Goal: Use online tool/utility: Utilize a website feature to perform a specific function

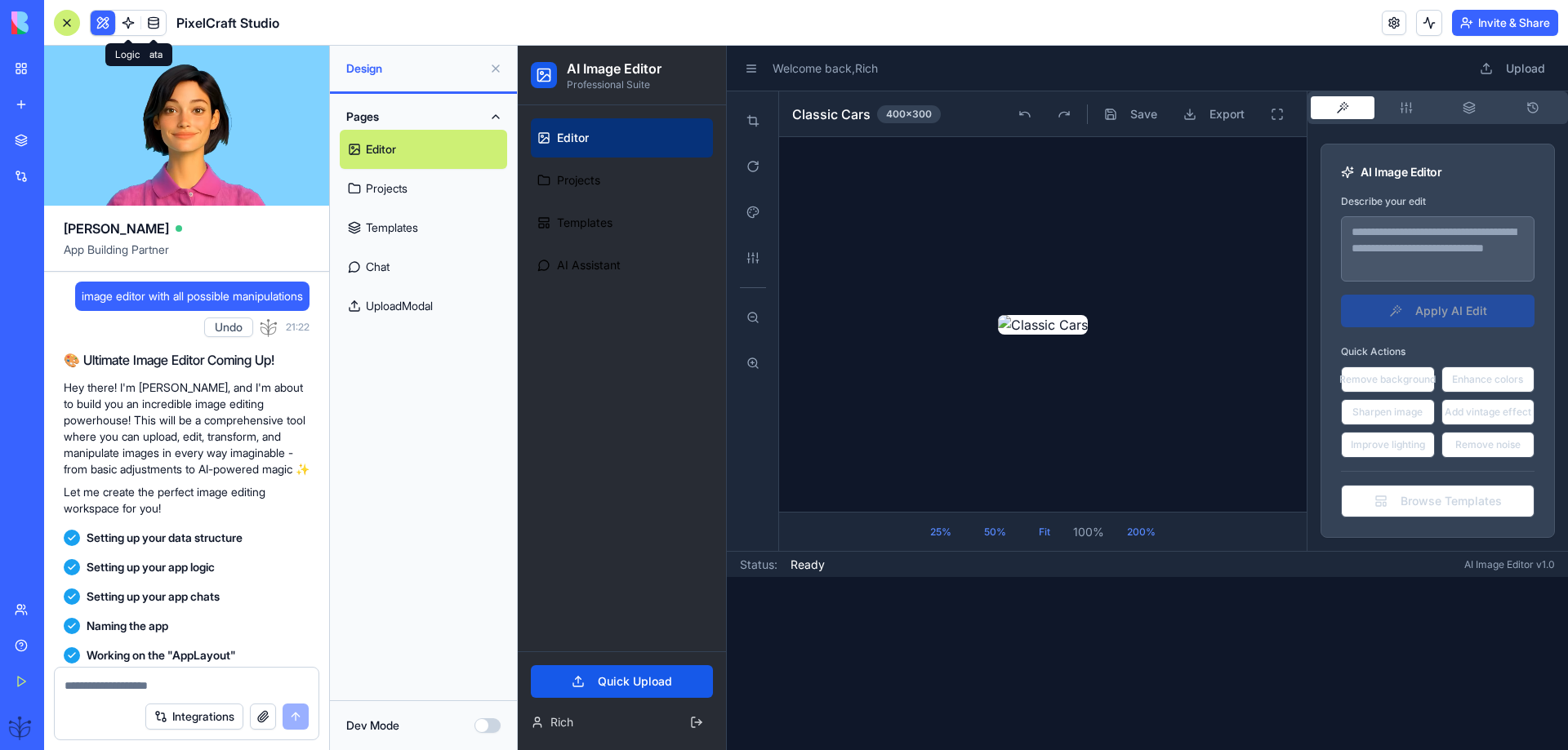
scroll to position [12639, 0]
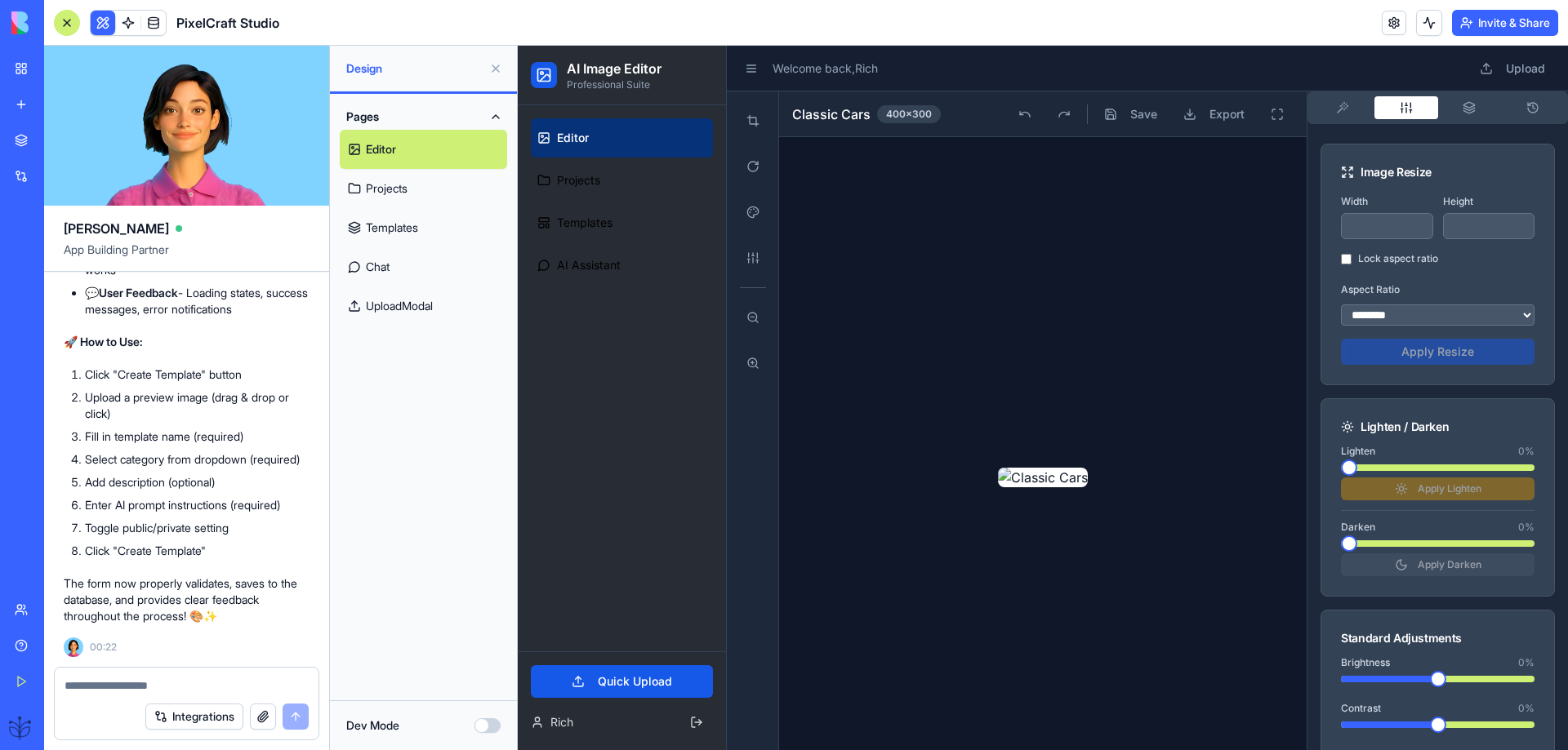
click at [1400, 106] on button "button" at bounding box center [1406, 108] width 63 height 23
click at [376, 124] on button "Pages" at bounding box center [423, 117] width 167 height 26
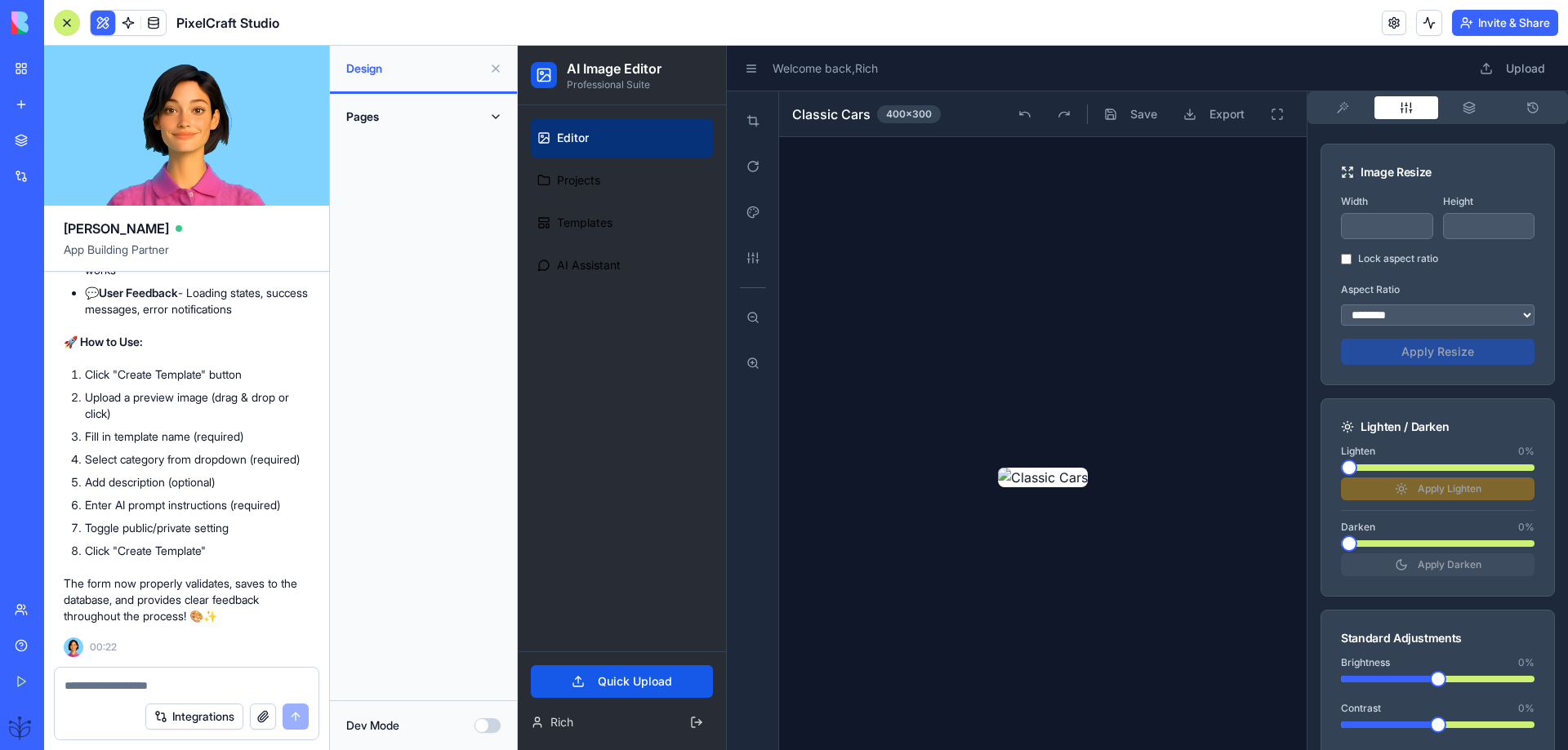
click at [376, 124] on button "Pages" at bounding box center [423, 117] width 167 height 26
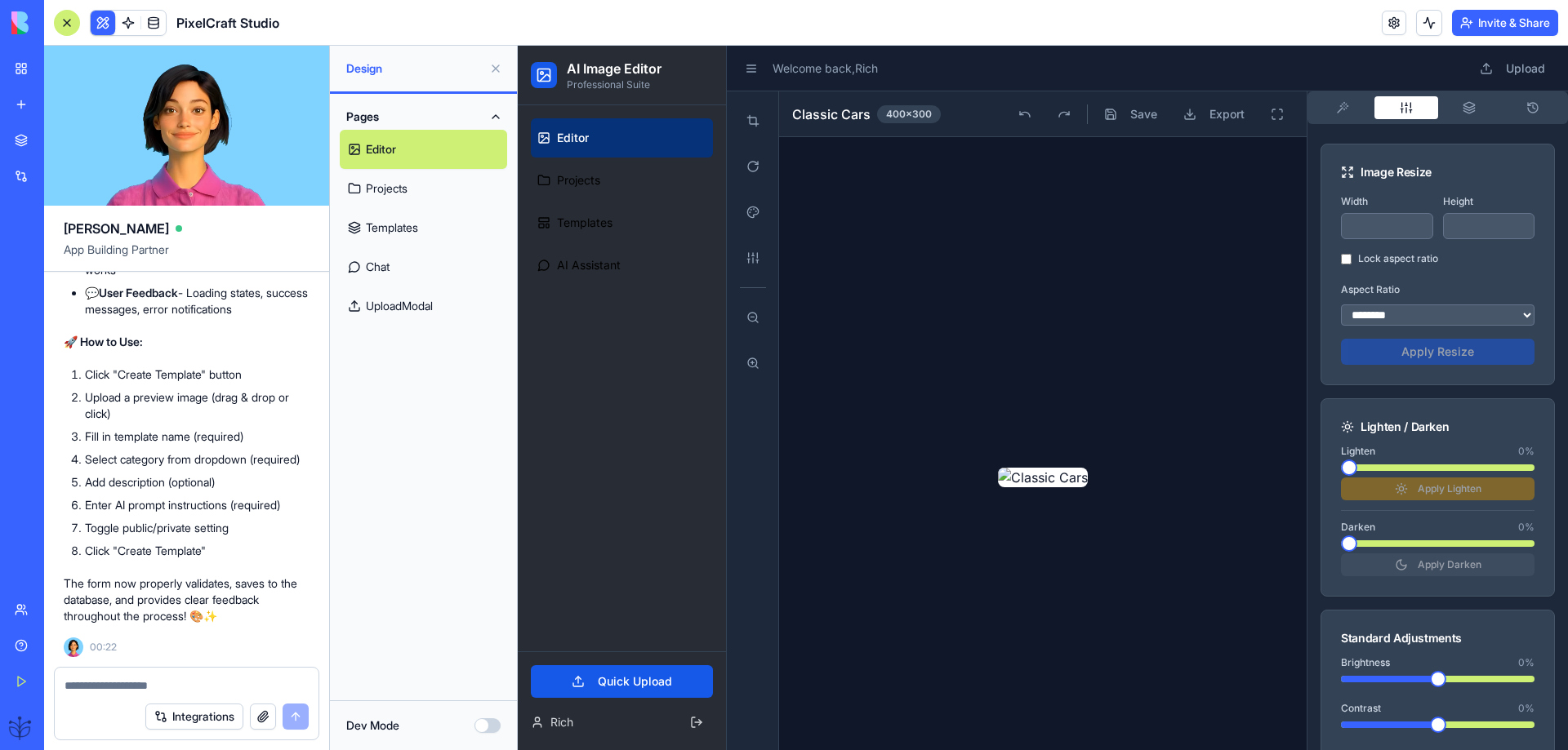
click at [68, 27] on div at bounding box center [67, 23] width 26 height 26
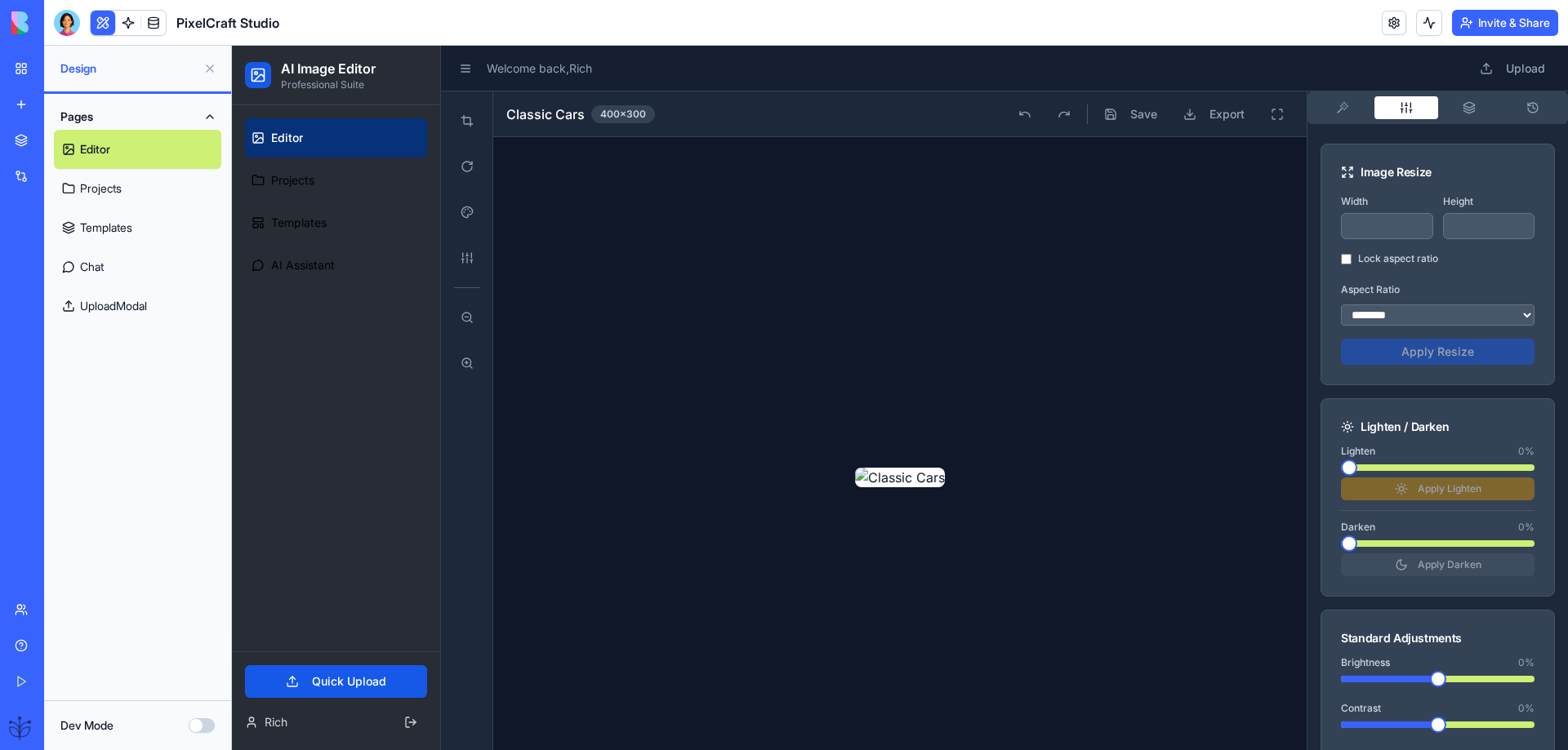
click at [209, 727] on button "Dev Mode" at bounding box center [202, 725] width 26 height 15
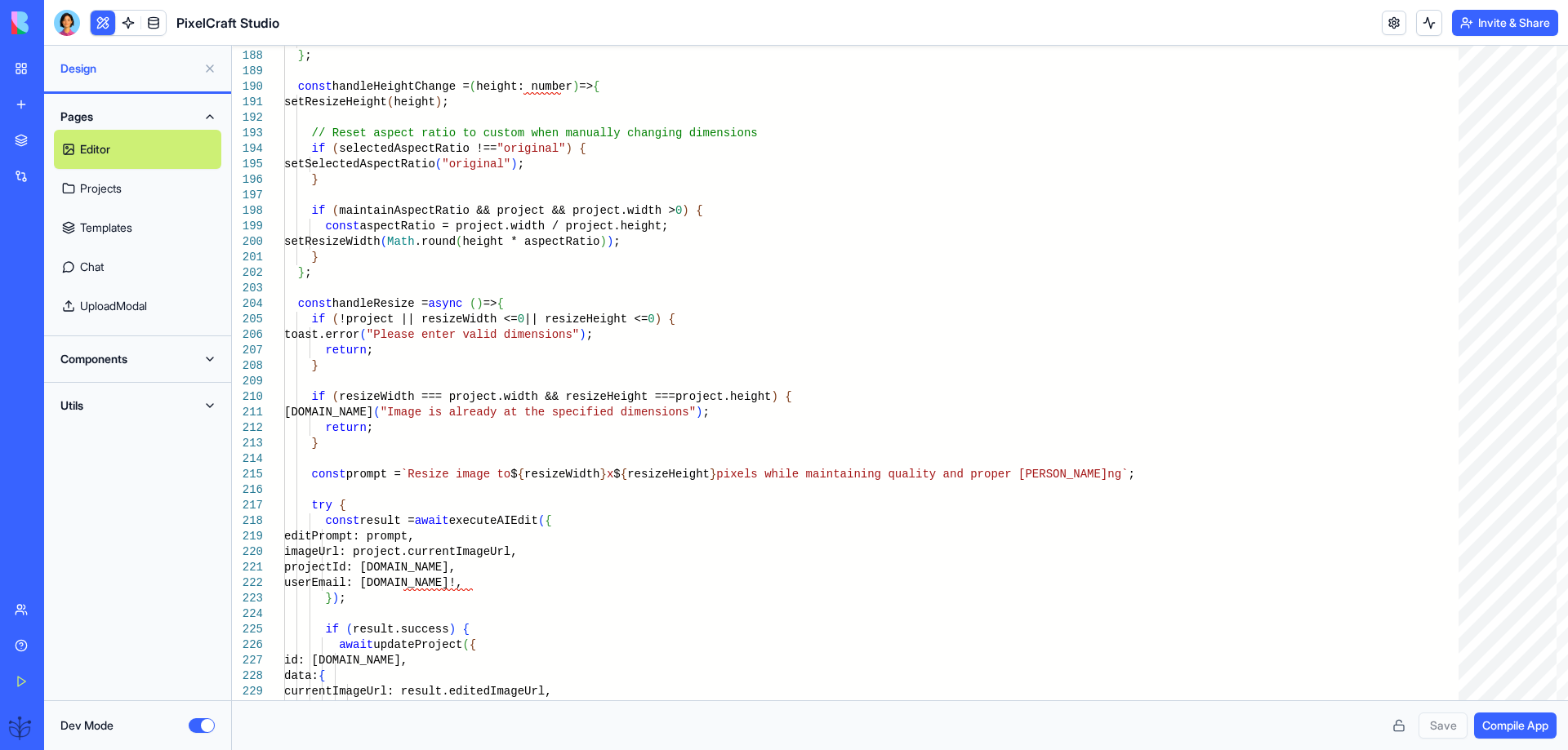
click at [101, 195] on link "Projects" at bounding box center [137, 189] width 167 height 40
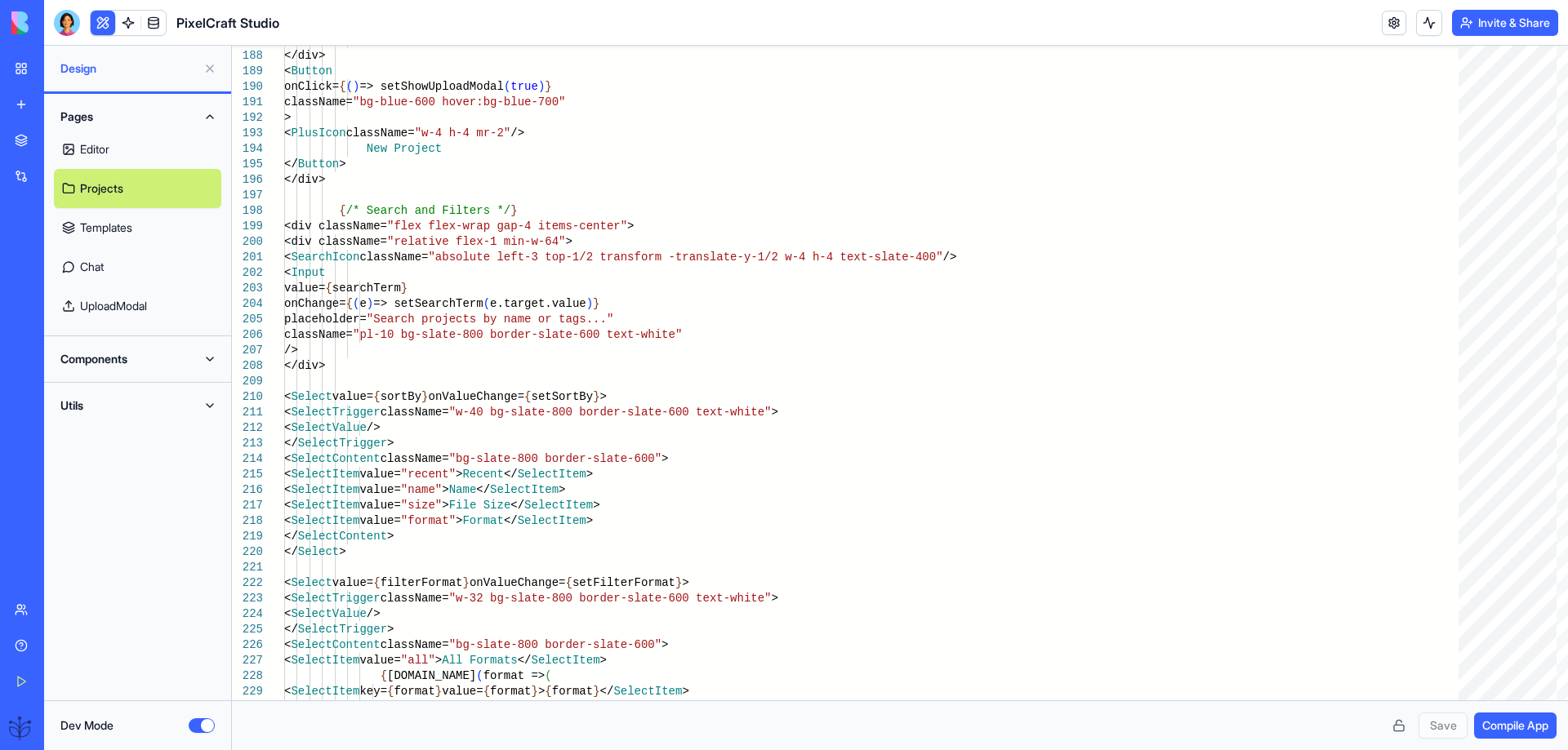
click at [92, 234] on link "Templates" at bounding box center [137, 228] width 167 height 40
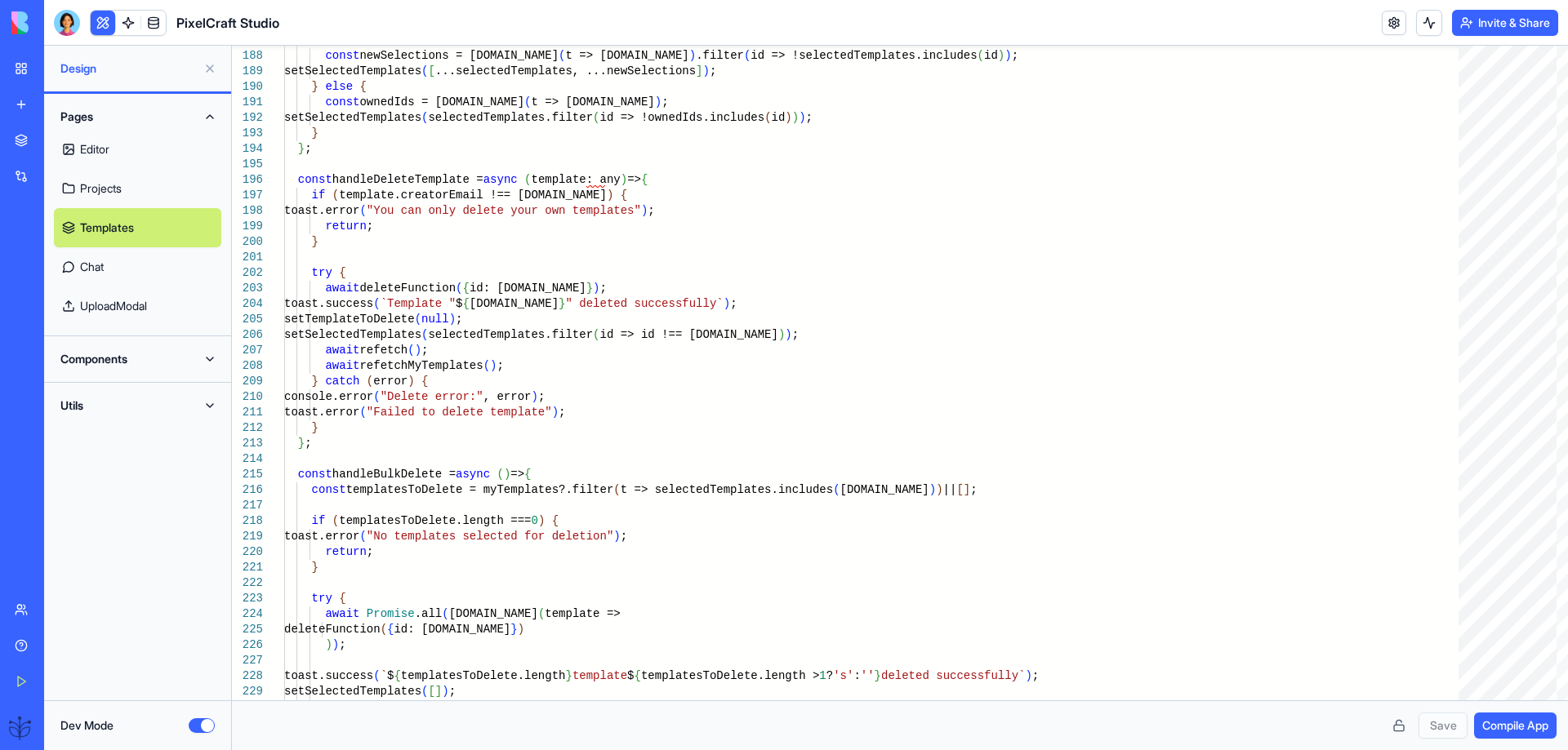
click at [122, 308] on link "UploadModal" at bounding box center [137, 306] width 167 height 40
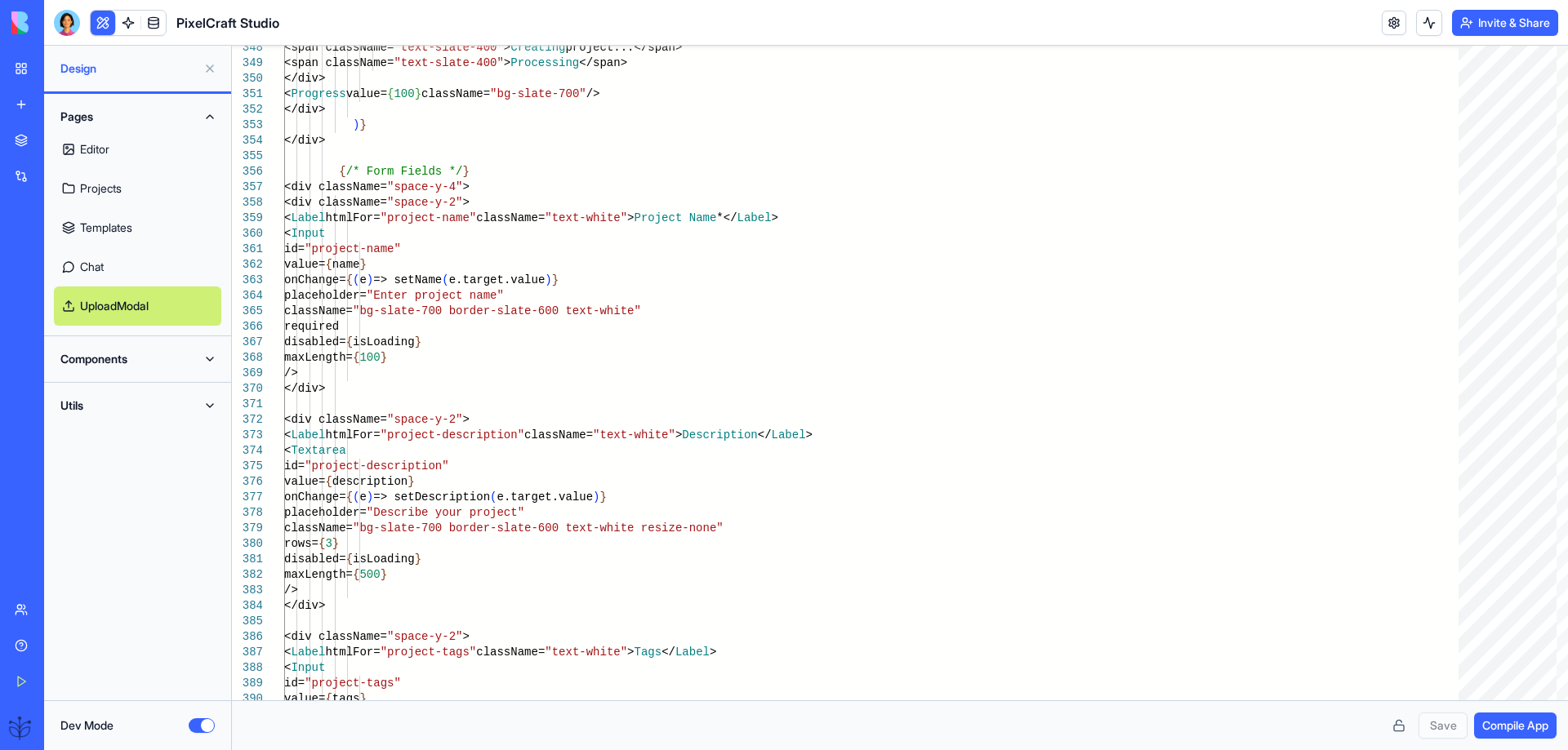
click at [206, 406] on button "Utils" at bounding box center [137, 406] width 167 height 26
click at [203, 406] on button "Utils" at bounding box center [137, 406] width 167 height 26
click at [205, 404] on button "Utils" at bounding box center [137, 406] width 167 height 26
click at [113, 433] on link "StatusUtils" at bounding box center [137, 439] width 167 height 40
type textarea "**********"
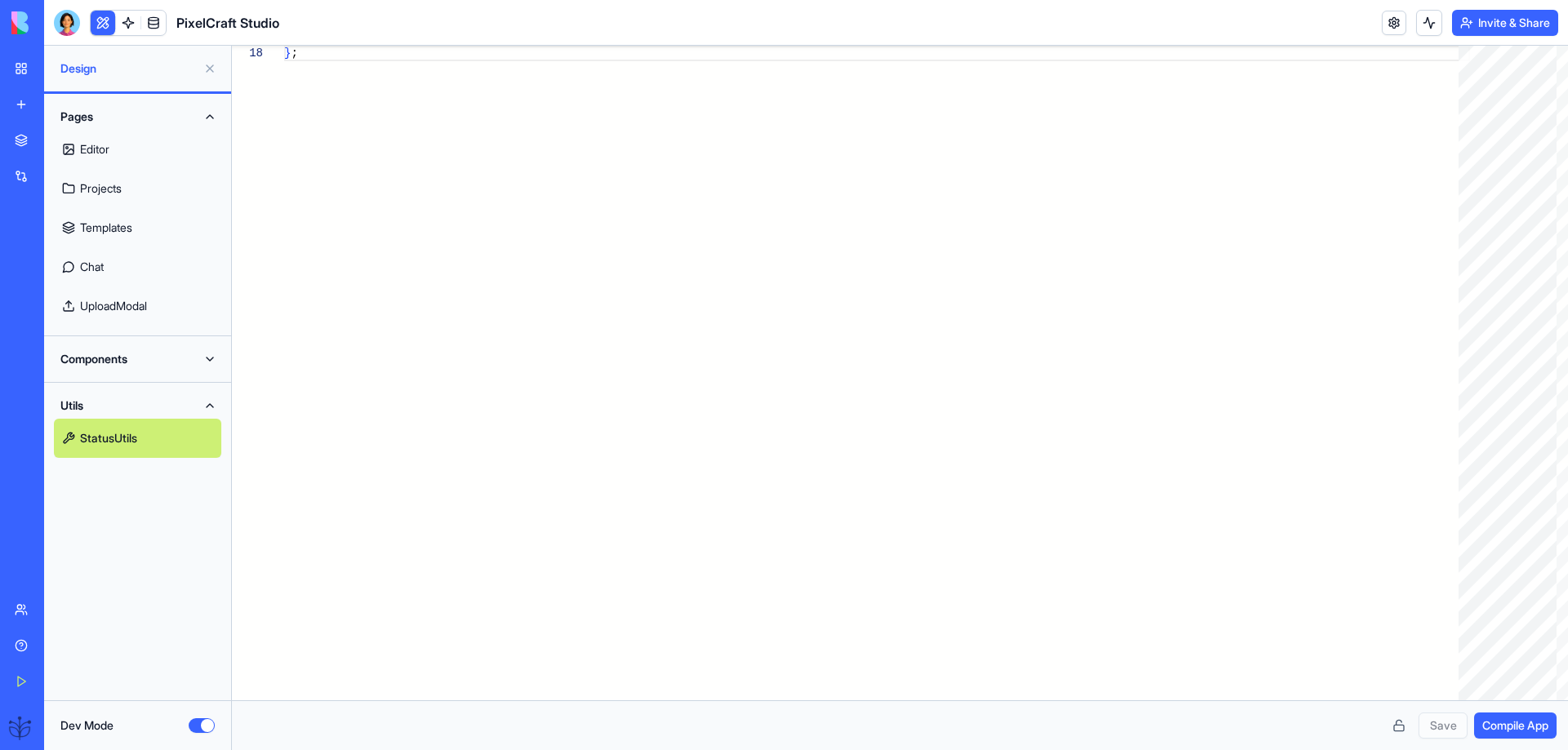
click at [77, 409] on button "Utils" at bounding box center [137, 406] width 167 height 26
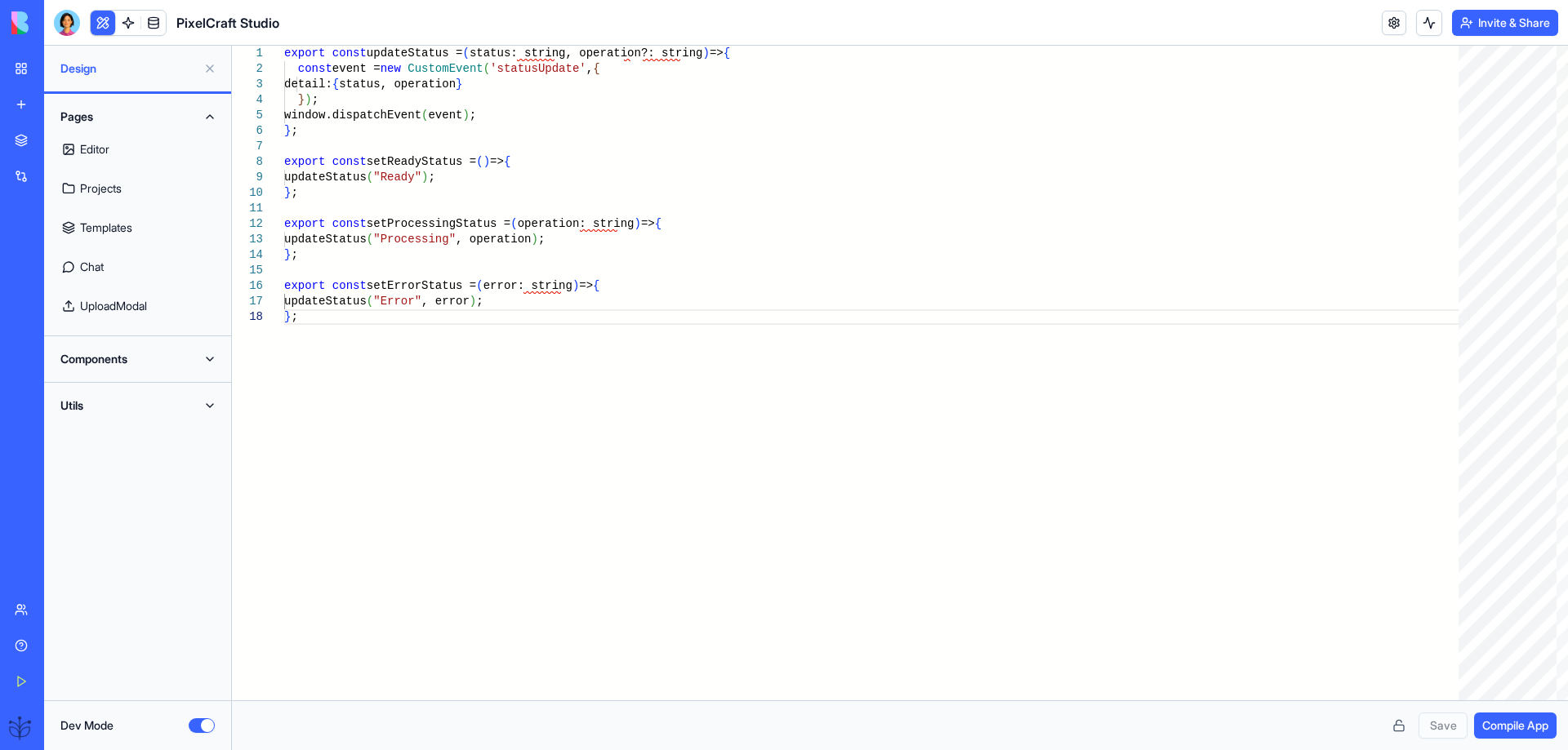
click at [53, 68] on div "My Workspace" at bounding box center [49, 68] width 21 height 17
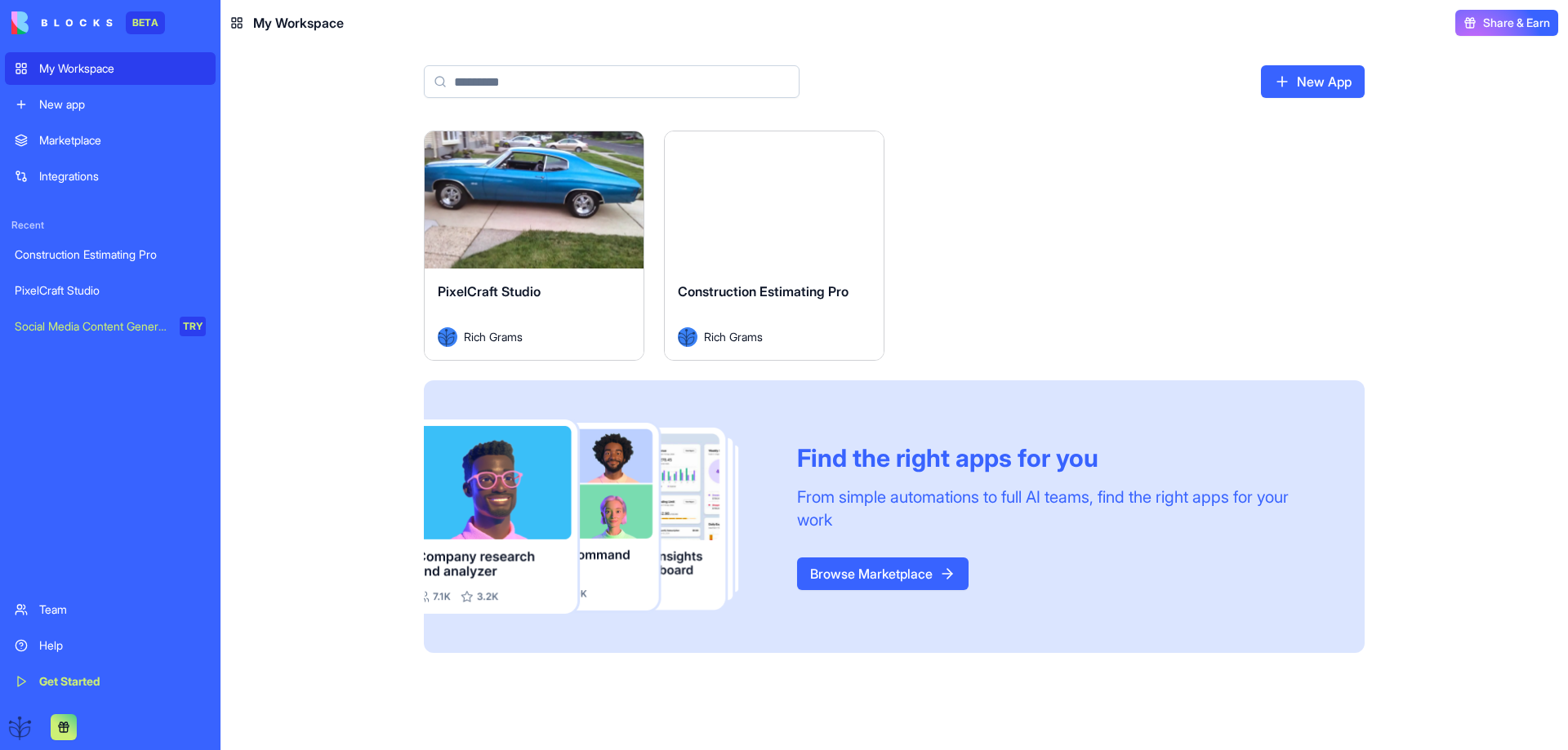
click at [501, 256] on div "Launch" at bounding box center [534, 200] width 218 height 137
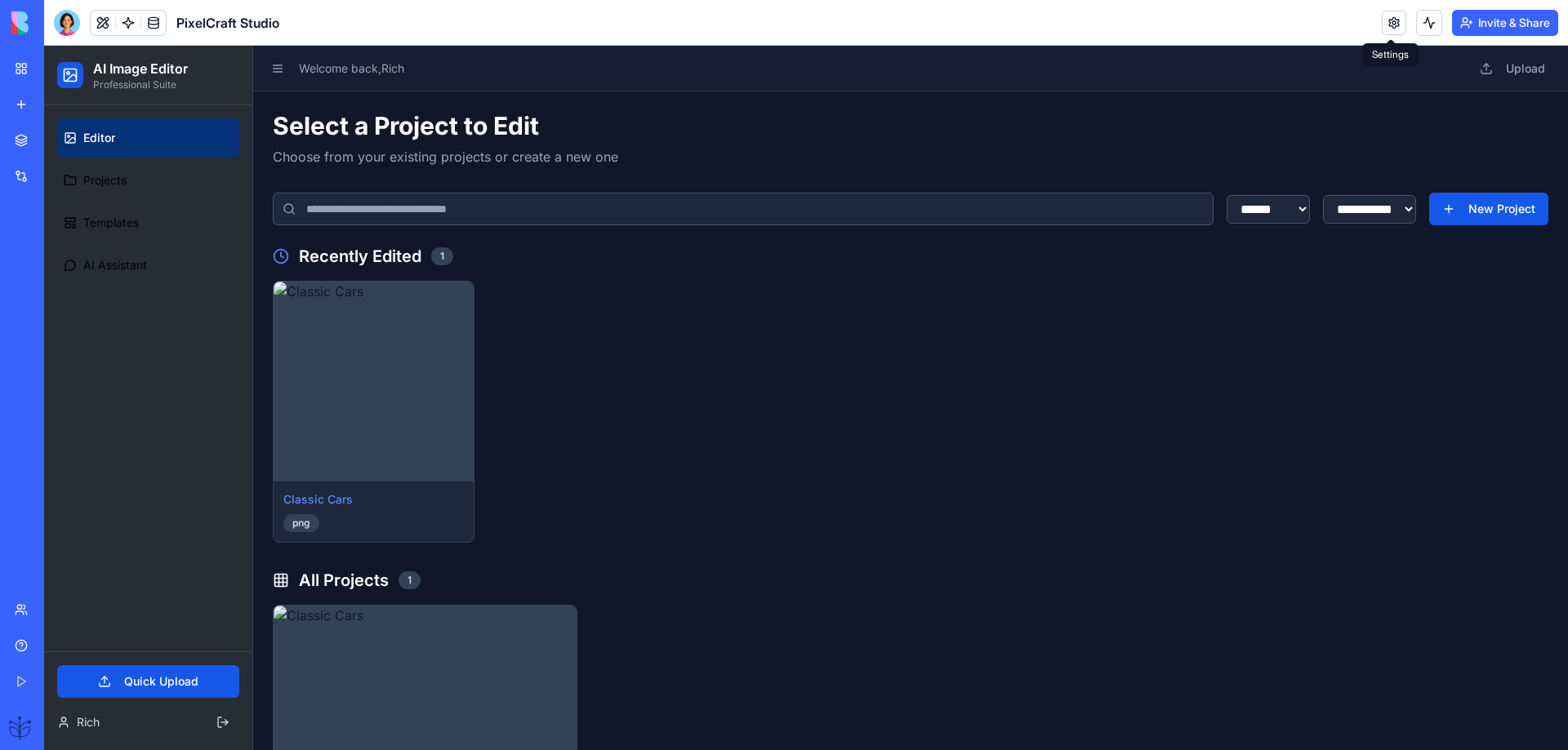
click at [1392, 24] on link at bounding box center [1393, 23] width 25 height 25
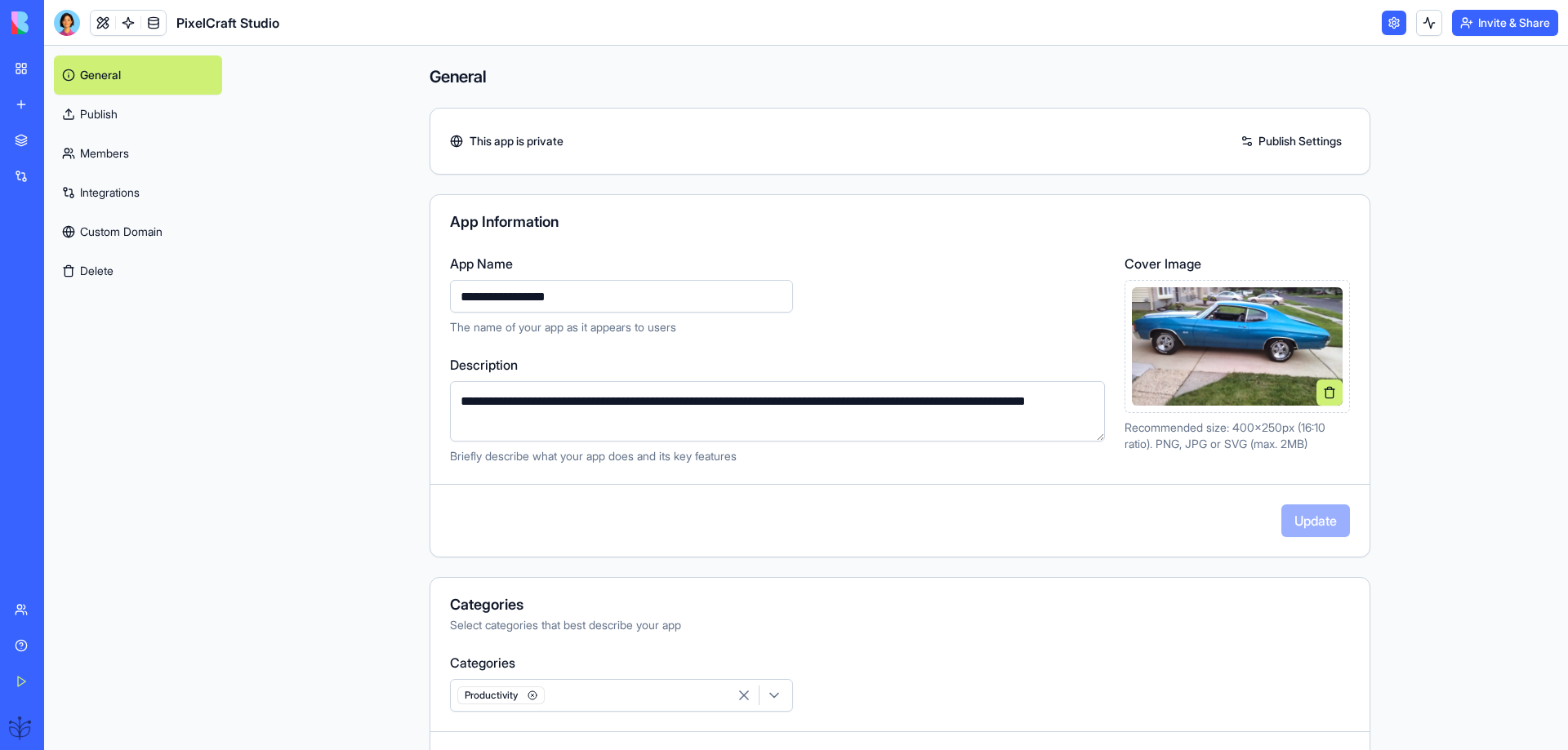
click at [1255, 138] on link "Publish Settings" at bounding box center [1290, 141] width 118 height 26
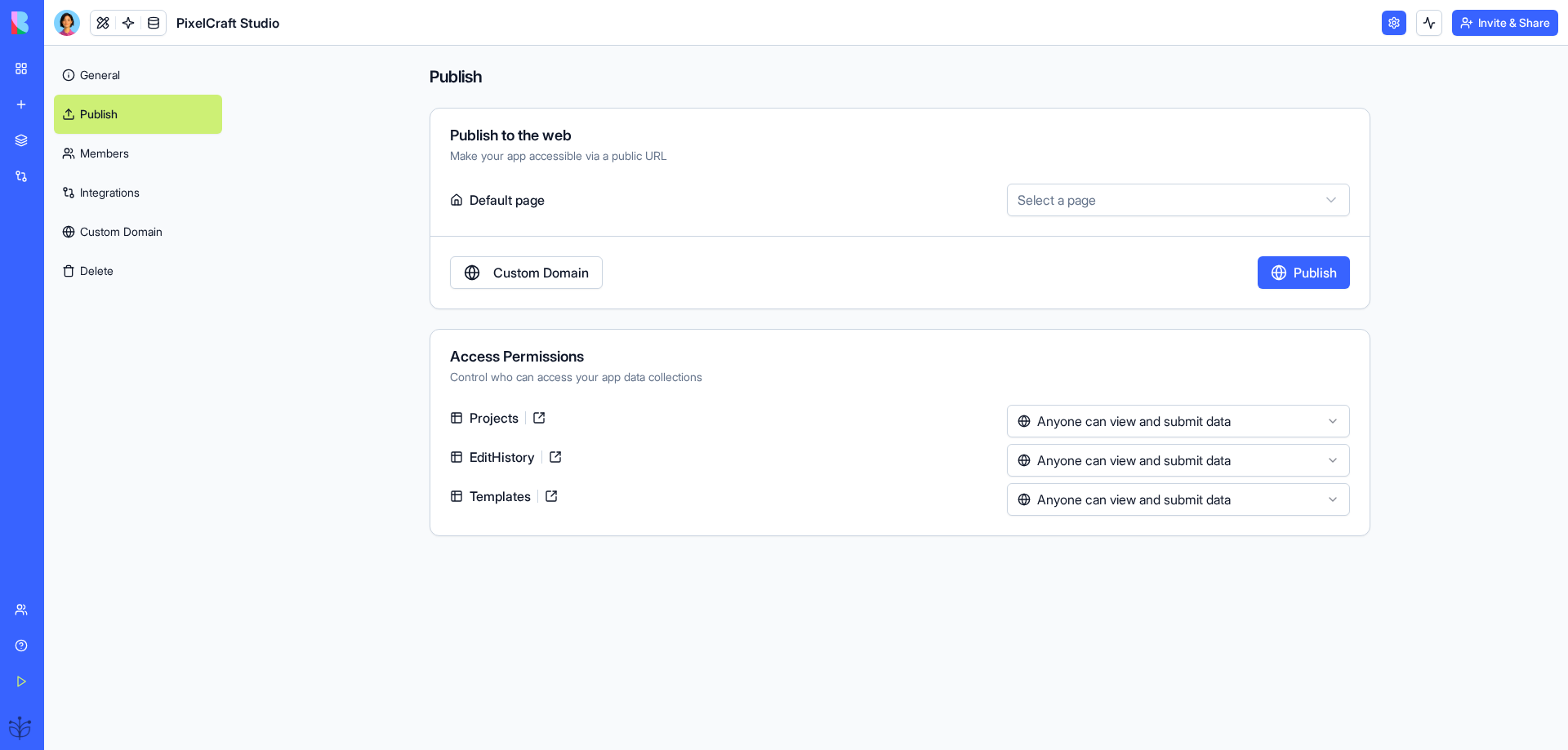
click at [1036, 199] on html "**********" at bounding box center [784, 375] width 1568 height 750
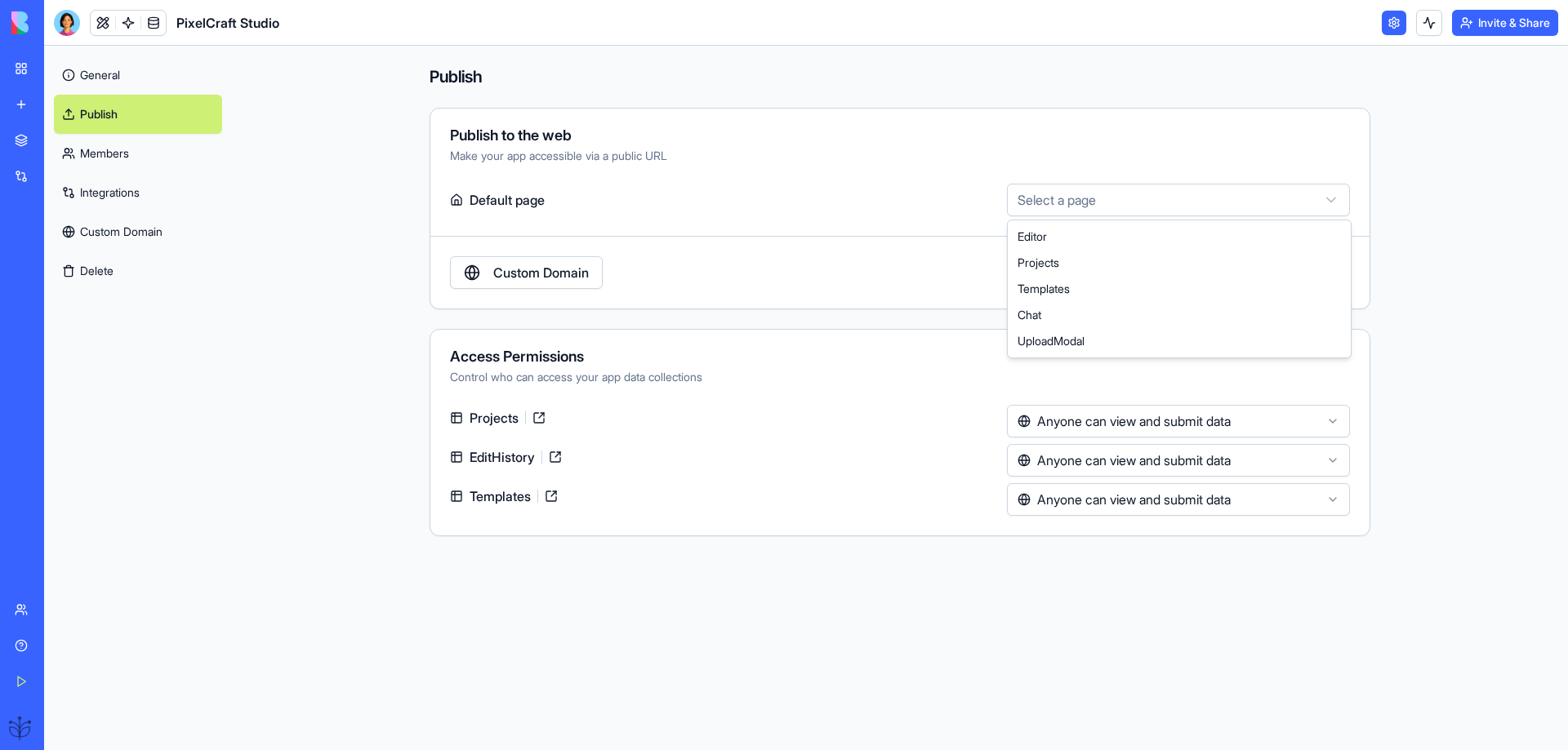
select select "**********"
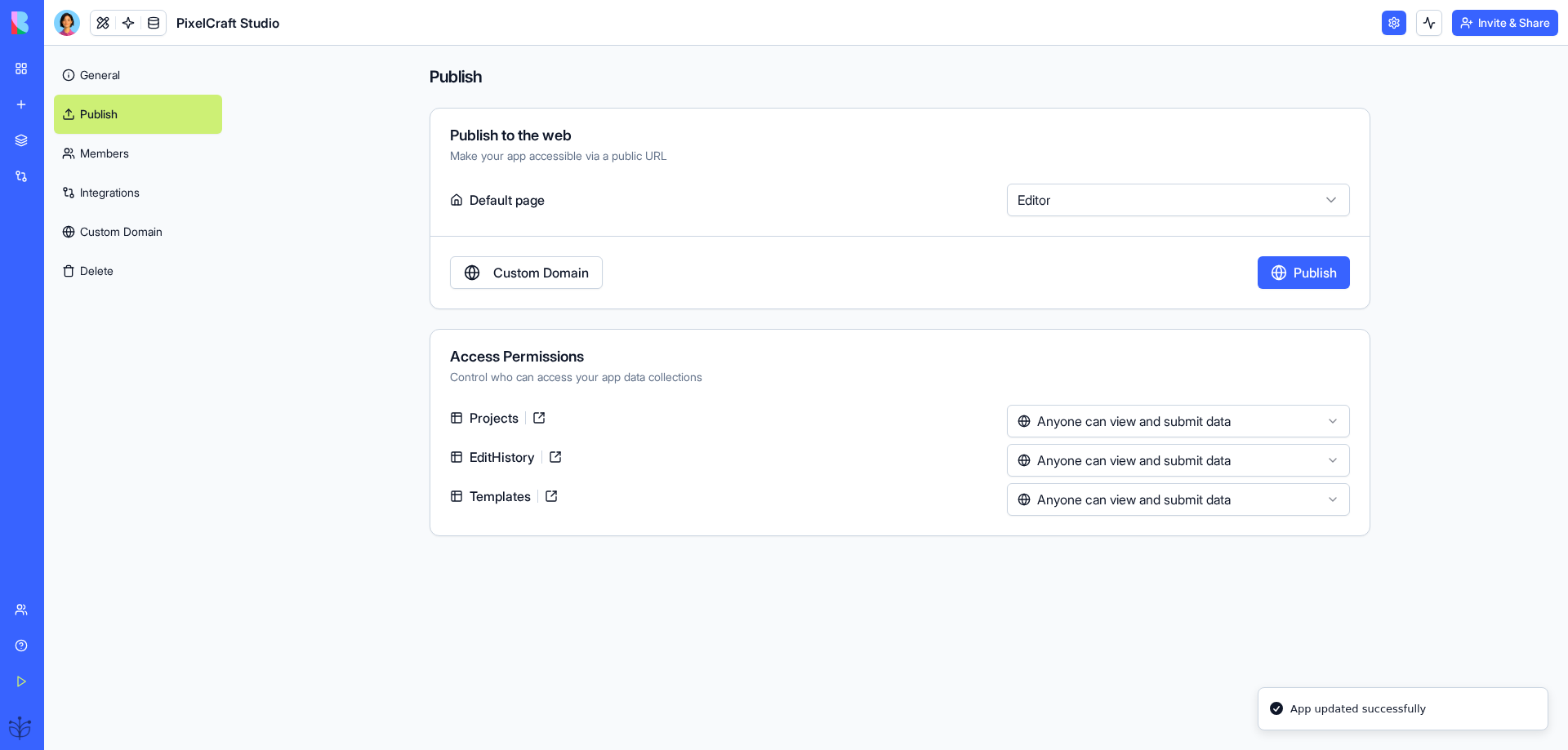
click at [1271, 275] on button "Publish" at bounding box center [1303, 272] width 92 height 33
click at [42, 642] on div "Help" at bounding box center [49, 645] width 21 height 17
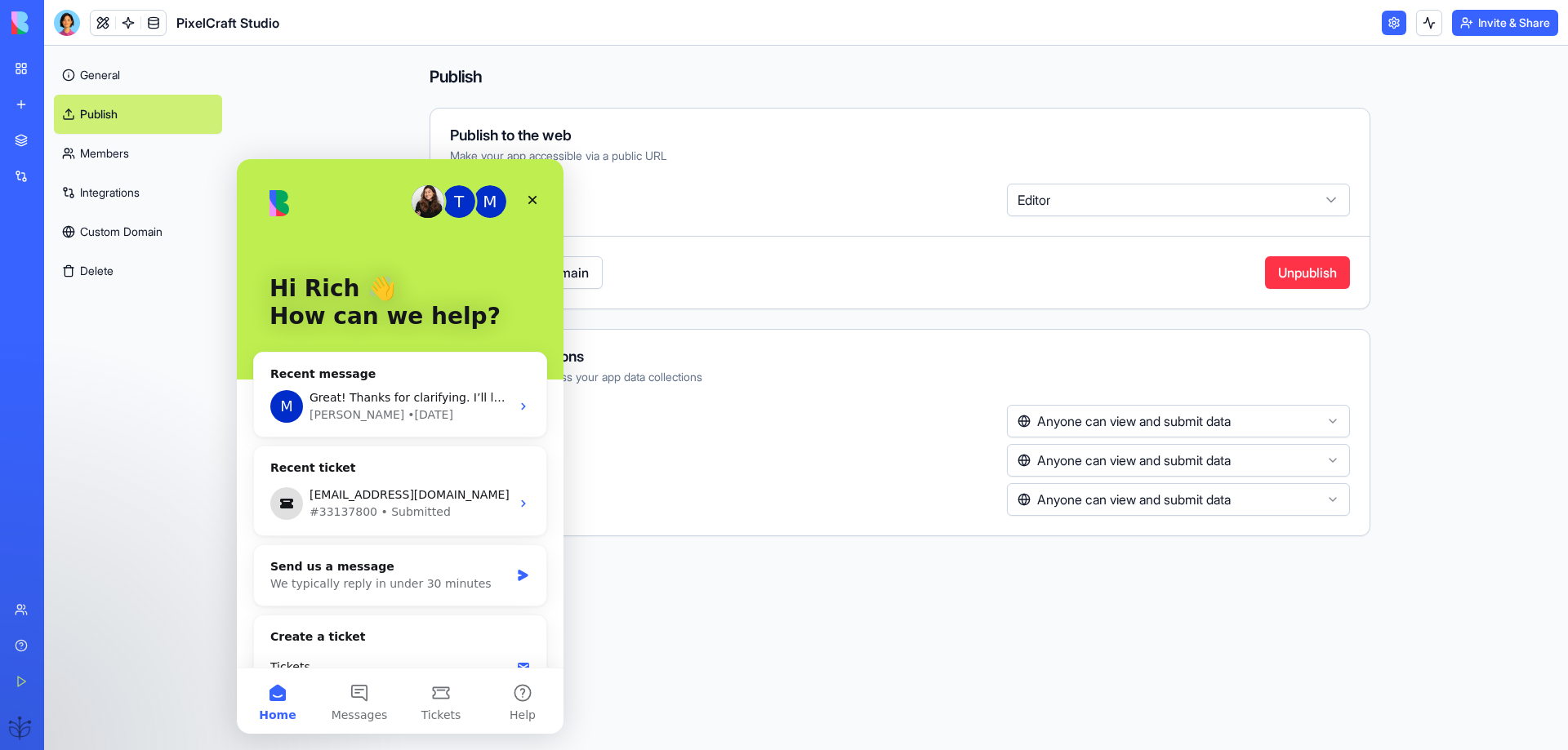
click at [54, 610] on div "Team" at bounding box center [49, 610] width 21 height 17
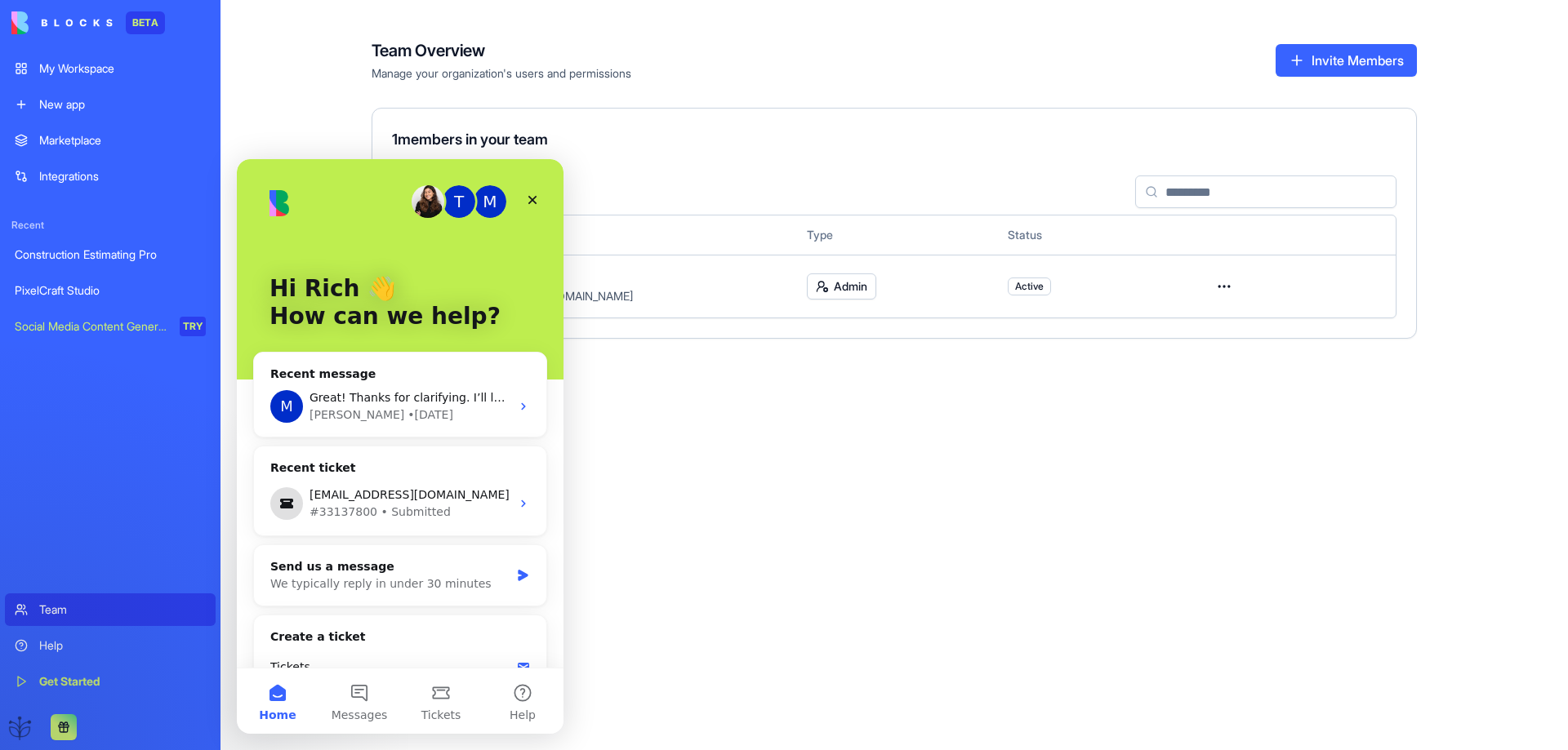
click at [44, 641] on div "Help" at bounding box center [123, 645] width 167 height 17
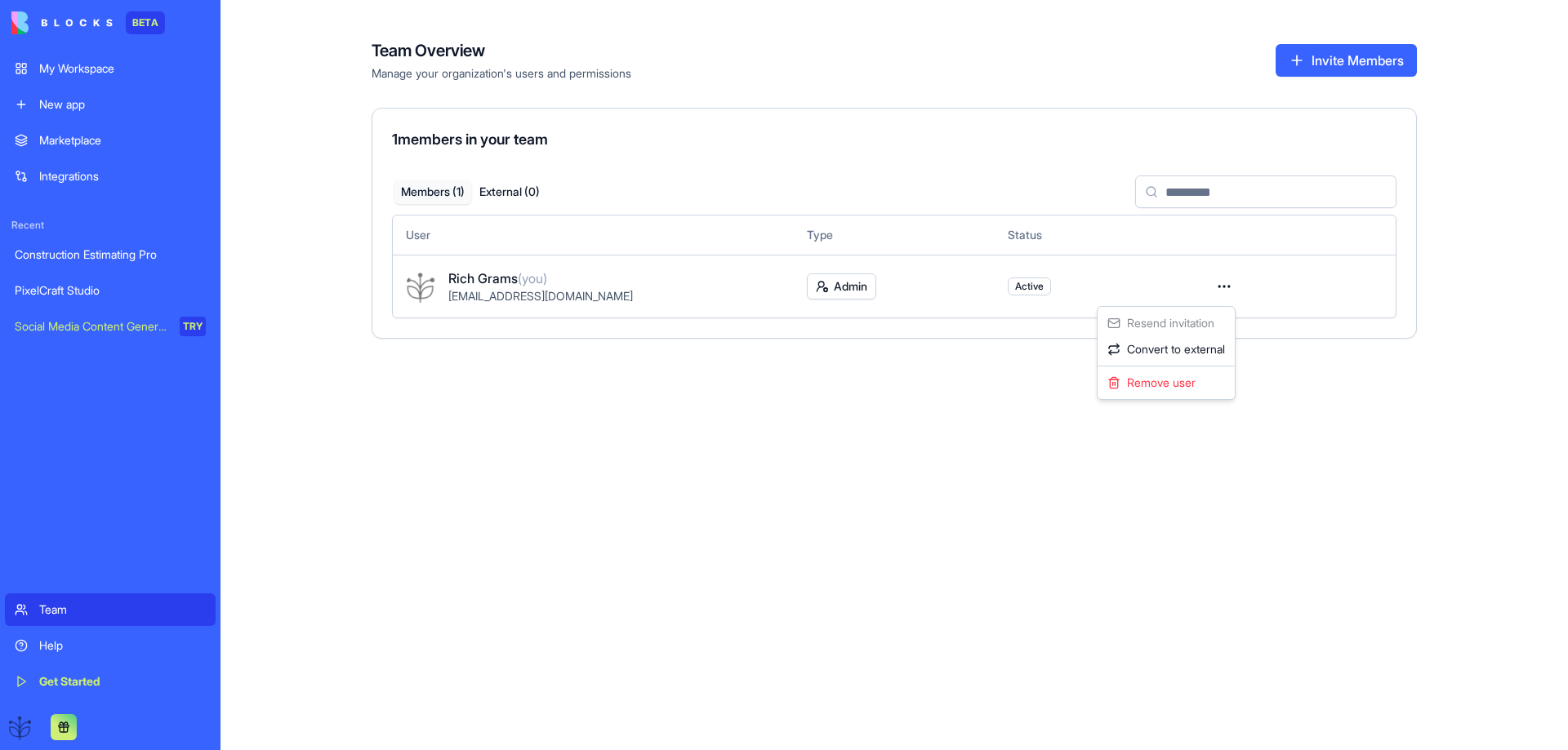
click at [1222, 290] on html "BETA My Workspace New app Marketplace Integrations Recent Construction Estimati…" at bounding box center [784, 375] width 1568 height 750
click at [1223, 289] on html "BETA My Workspace New app Marketplace Integrations Recent Construction Estimati…" at bounding box center [784, 375] width 1568 height 750
click at [46, 68] on div "My Workspace" at bounding box center [123, 68] width 167 height 17
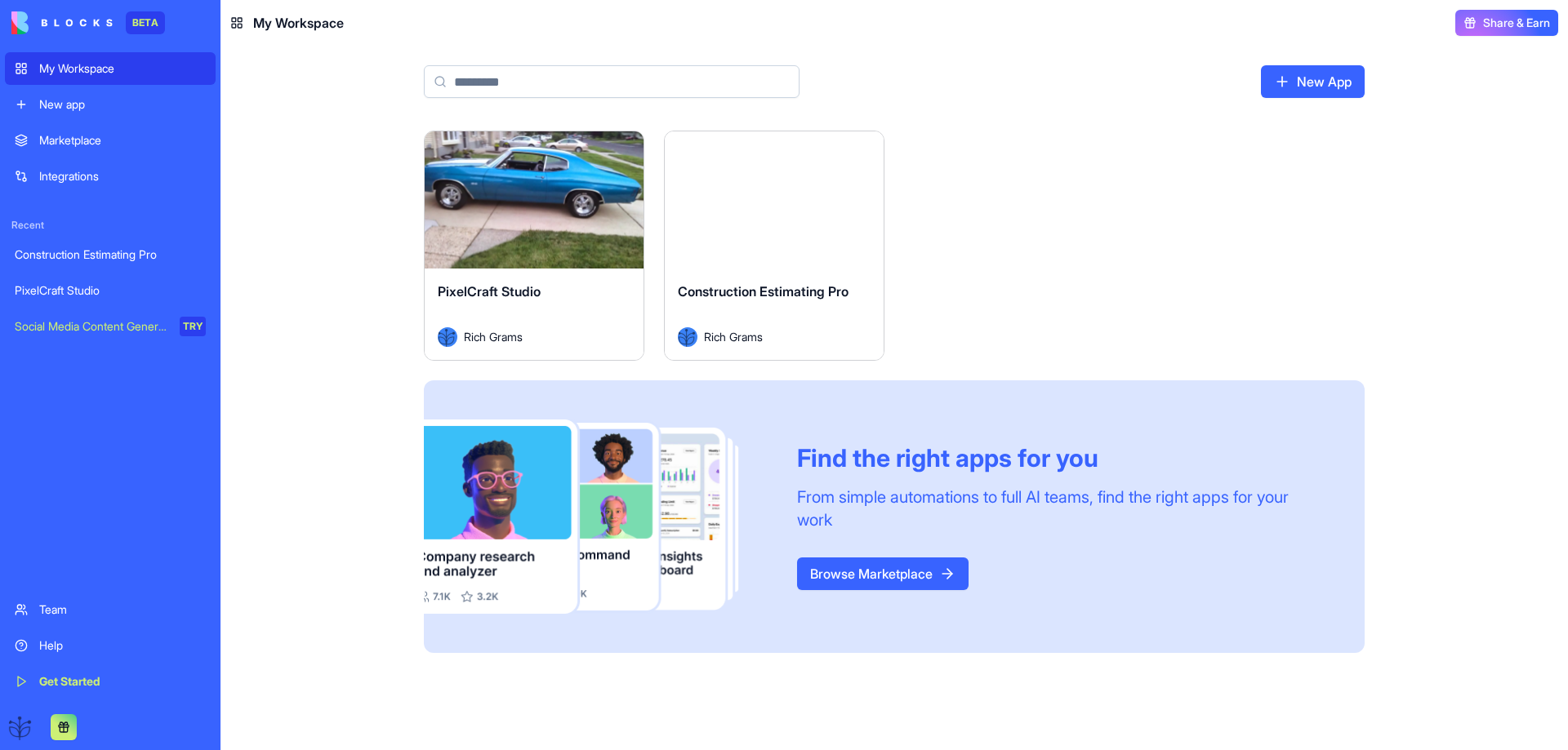
click at [517, 275] on div "PixelCraft Studio Rich Grams" at bounding box center [534, 314] width 218 height 92
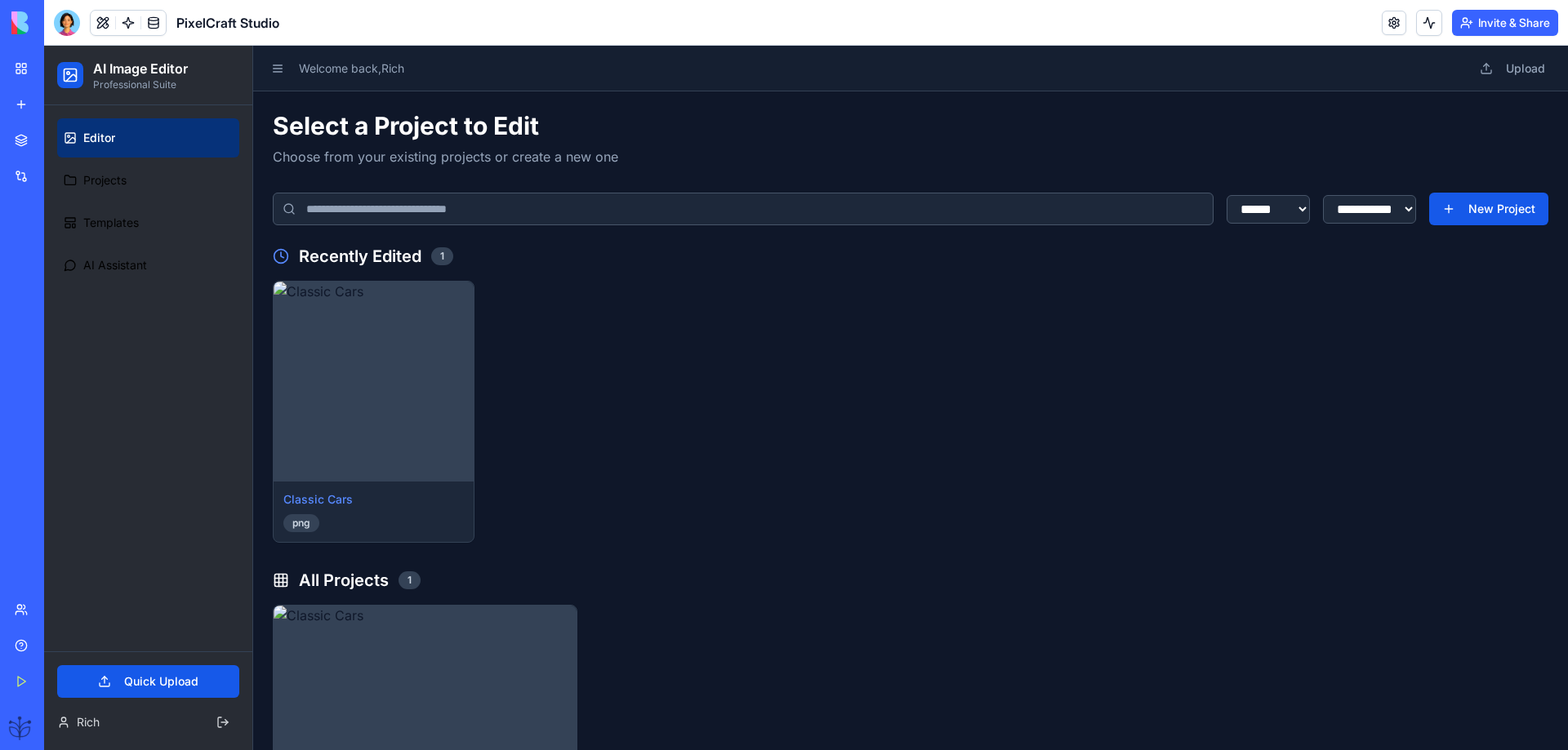
click at [487, 6] on header "PixelCraft Studio Invite & Share" at bounding box center [806, 23] width 1524 height 45
click at [105, 15] on button at bounding box center [103, 23] width 25 height 25
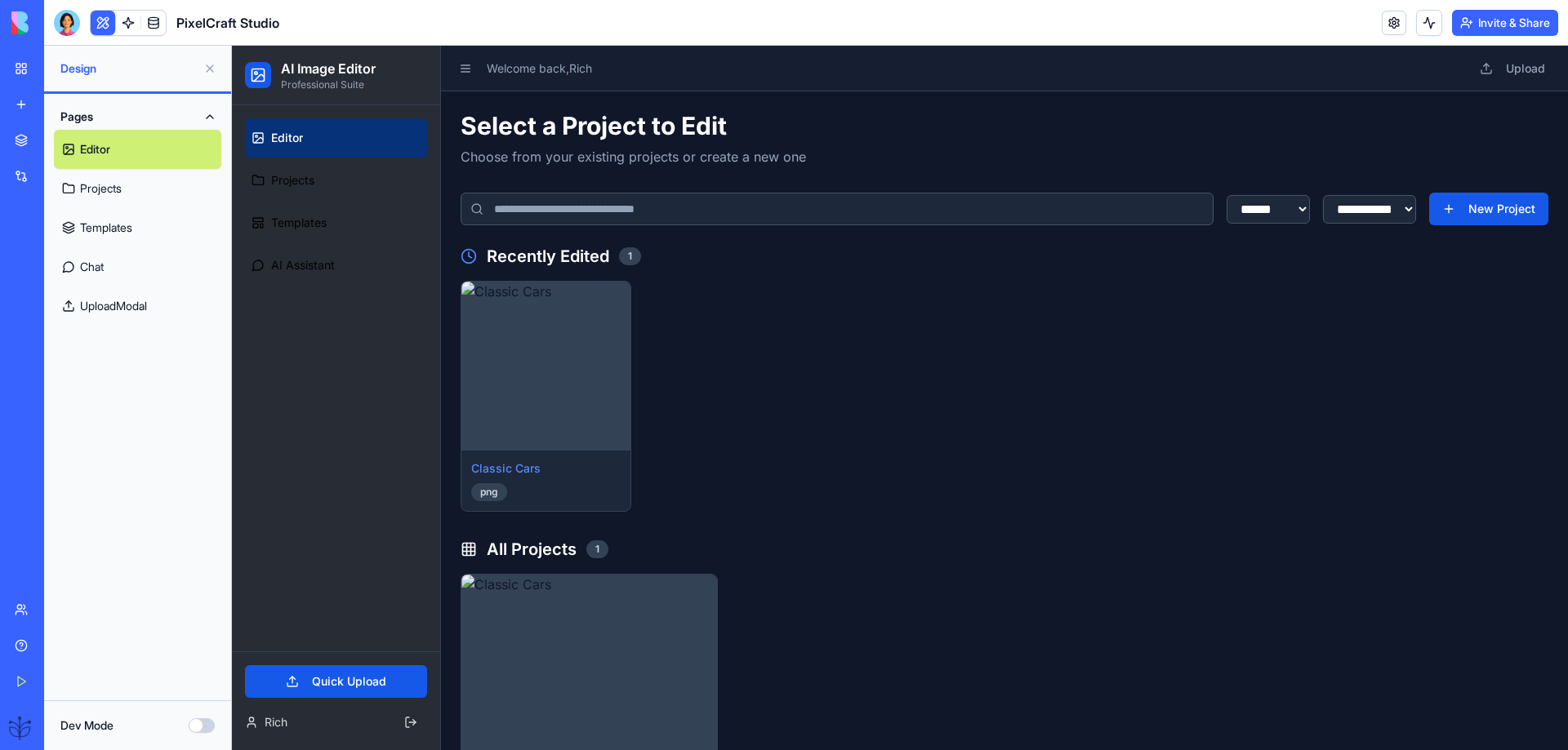
click at [126, 23] on link at bounding box center [127, 23] width 25 height 25
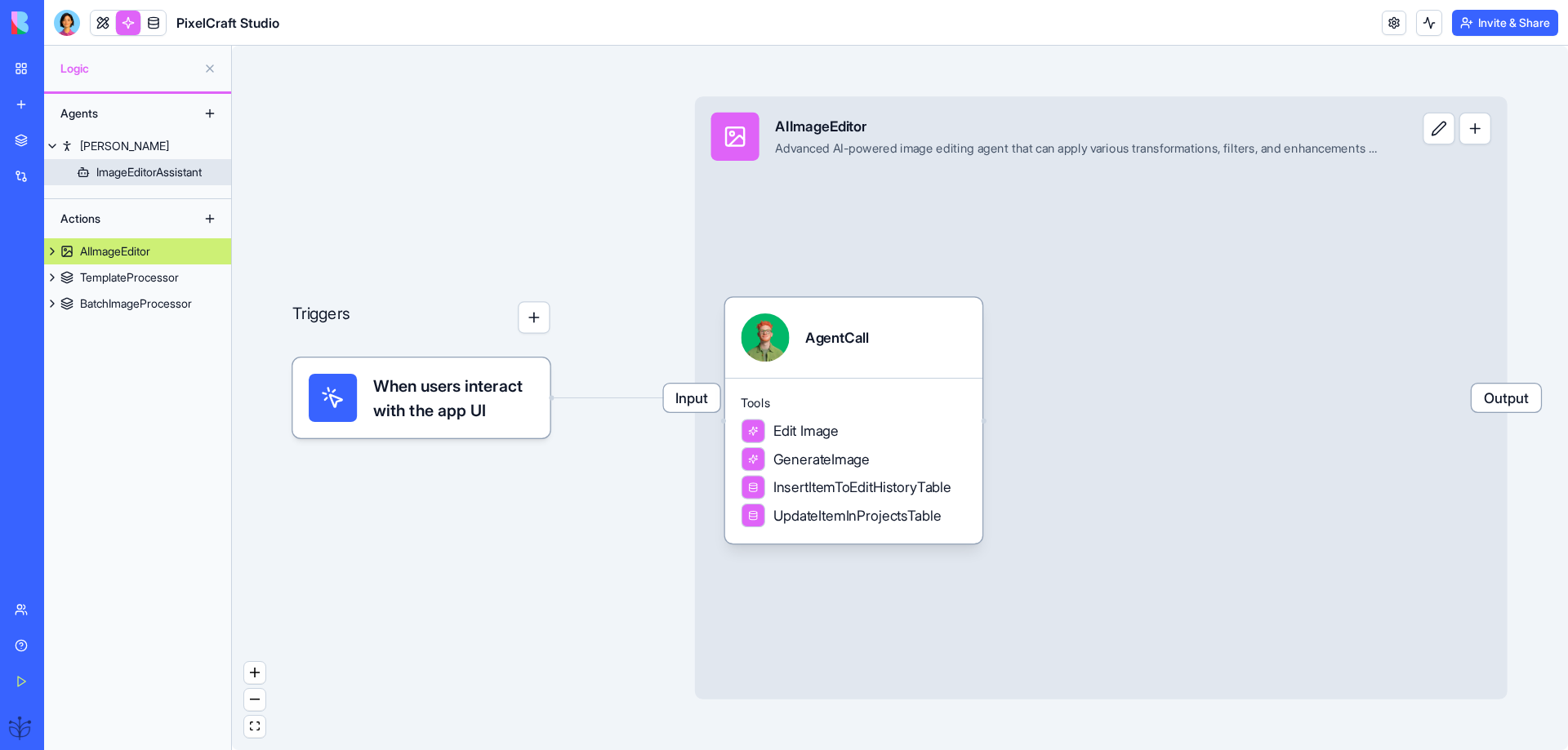
click at [132, 177] on div "ImageEditorAssistant" at bounding box center [149, 172] width 106 height 17
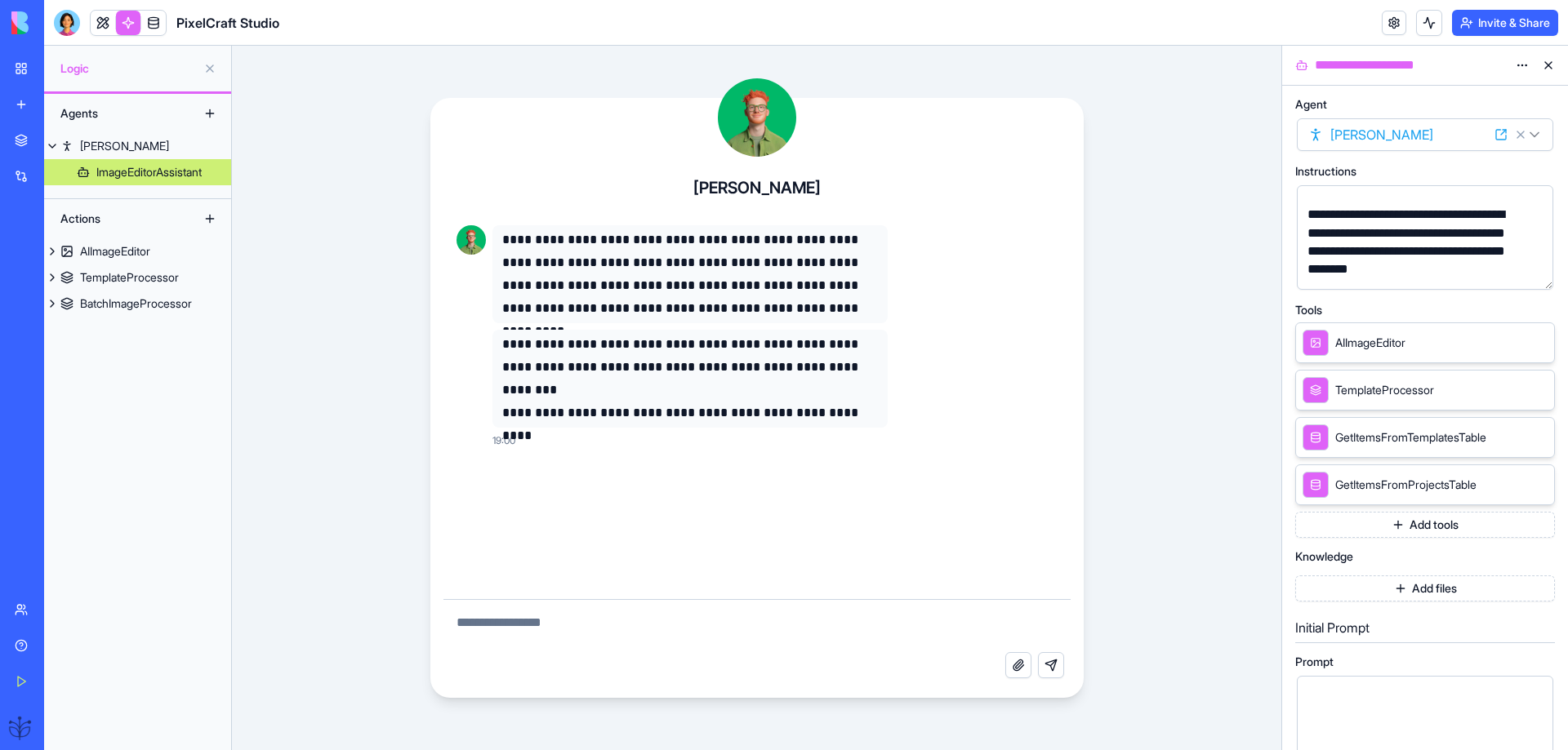
click at [1522, 65] on html "**********" at bounding box center [784, 375] width 1568 height 750
click at [116, 250] on div "AIImageEditor" at bounding box center [115, 251] width 70 height 17
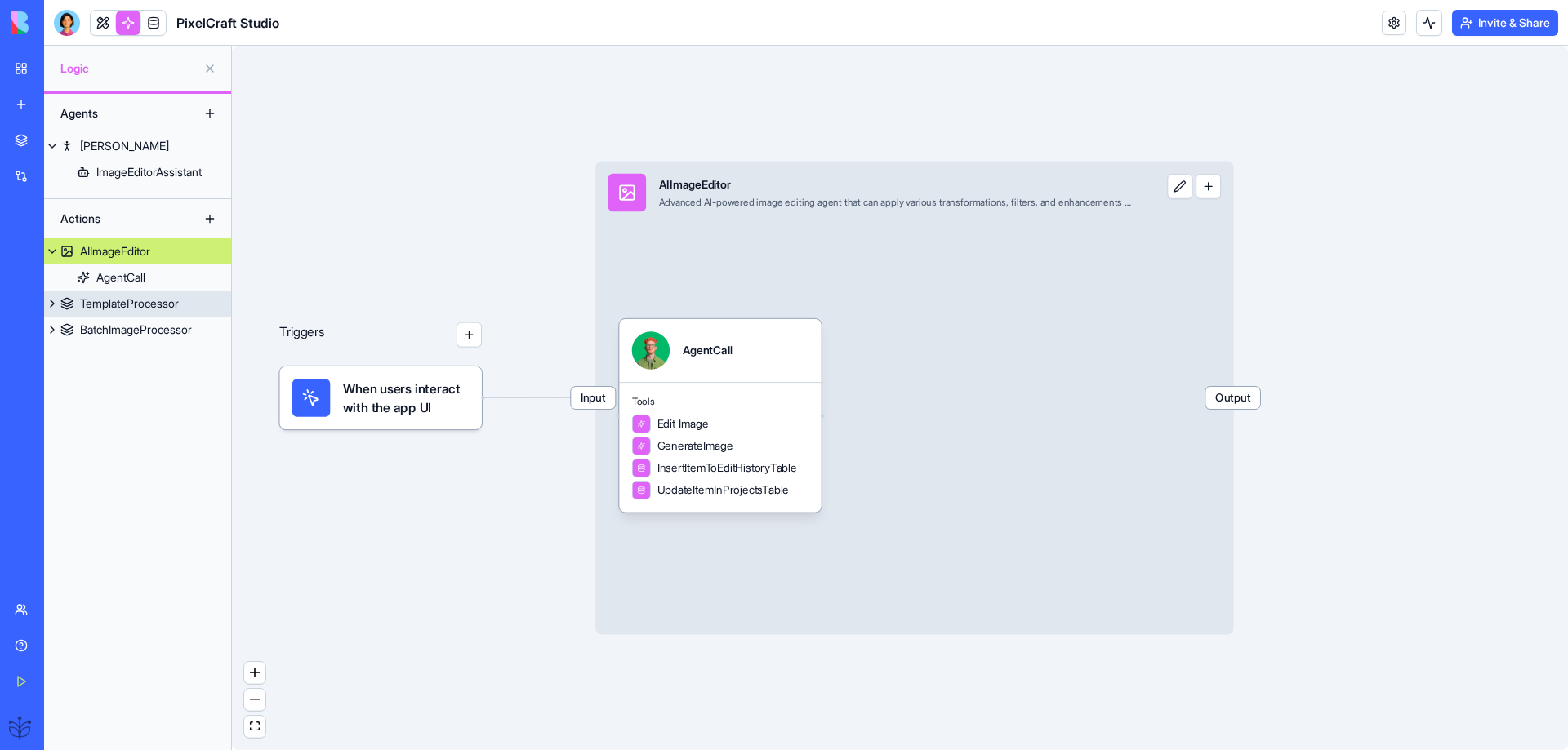
click at [124, 298] on div "TemplateProcessor" at bounding box center [129, 303] width 99 height 17
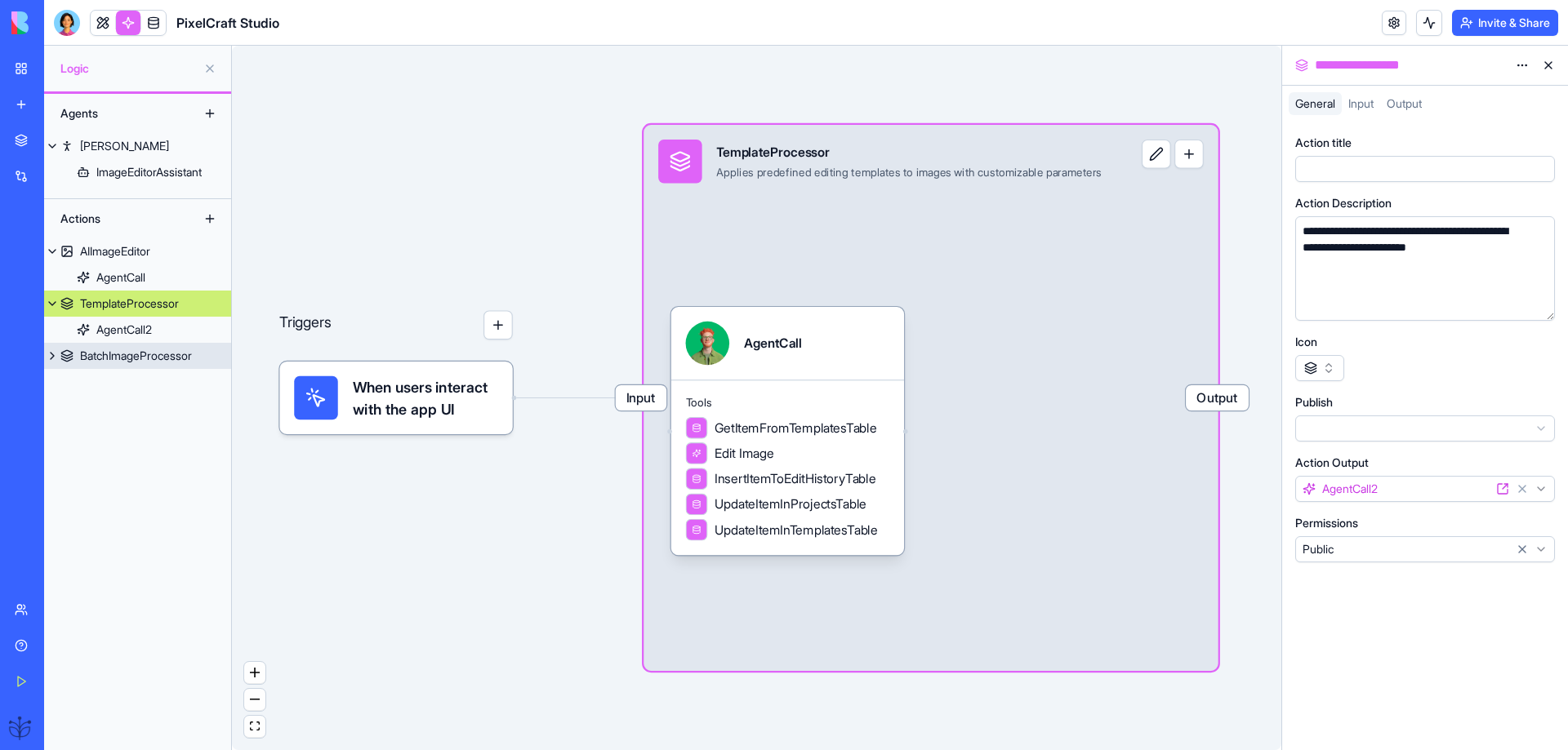
click at [120, 347] on link "BatchImageProcessor" at bounding box center [137, 356] width 187 height 26
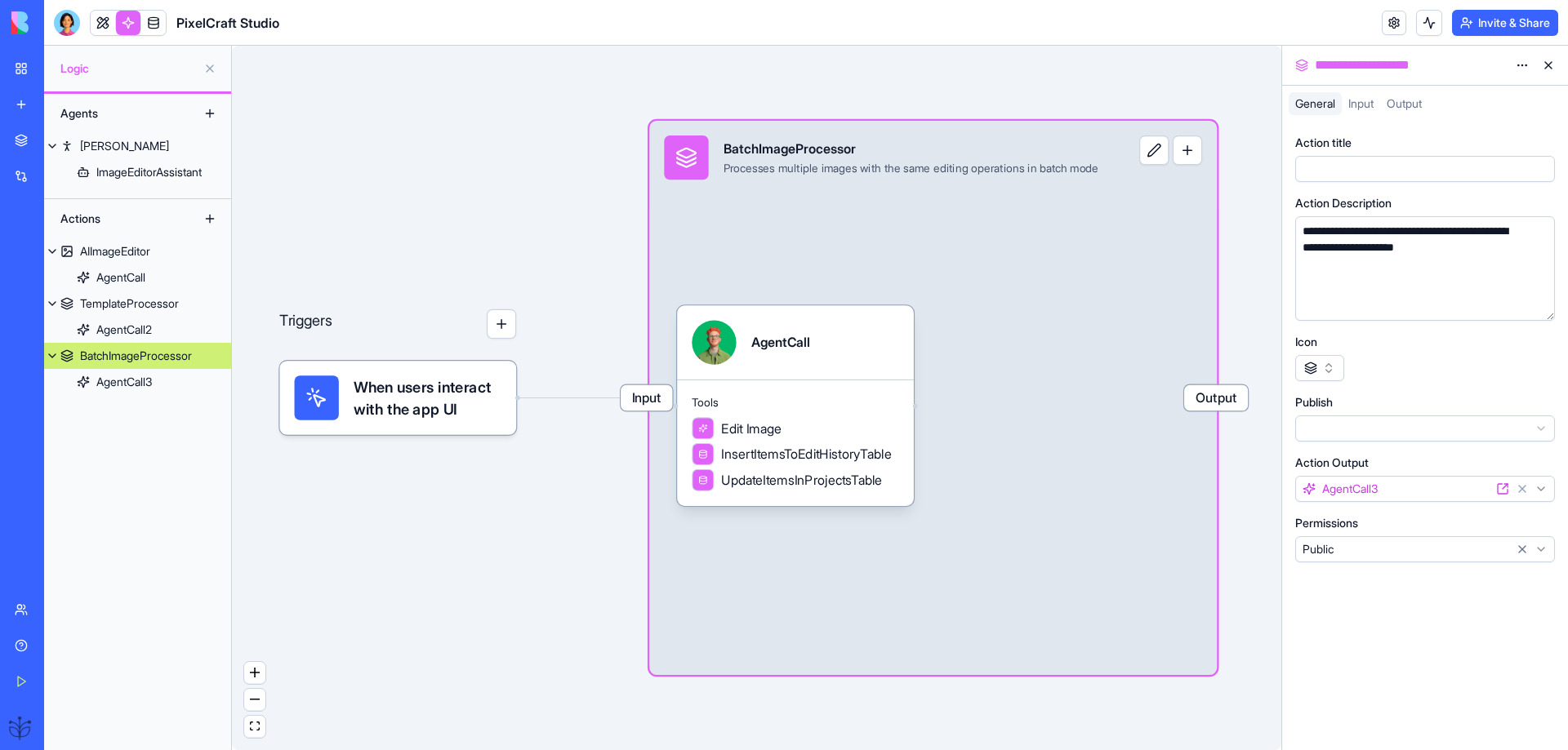
click at [60, 289] on div "PixelCraft Studio" at bounding box center [38, 291] width 45 height 17
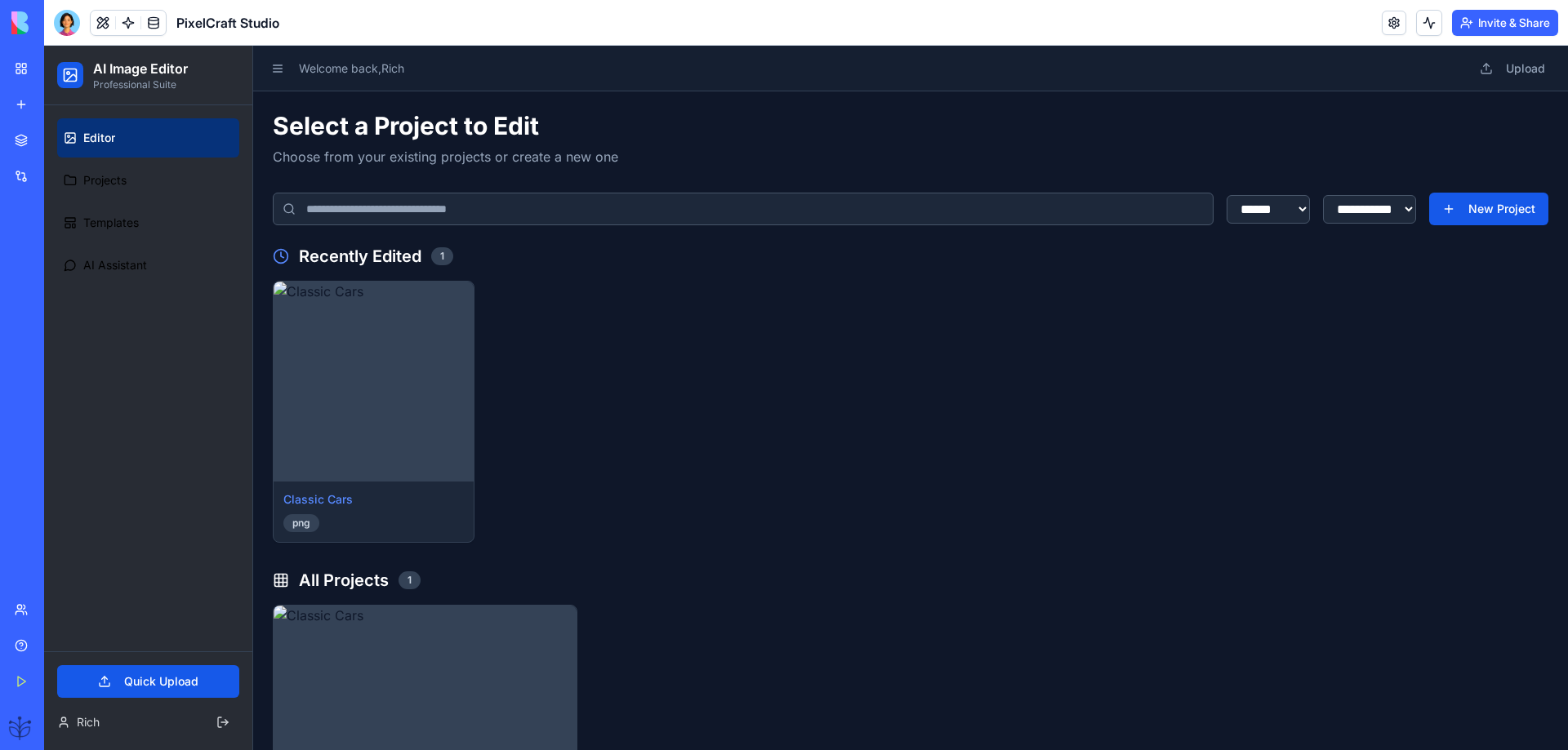
click at [850, 366] on div "Classic Cars png" at bounding box center [910, 411] width 1276 height 262
click at [283, 72] on button at bounding box center [277, 68] width 23 height 23
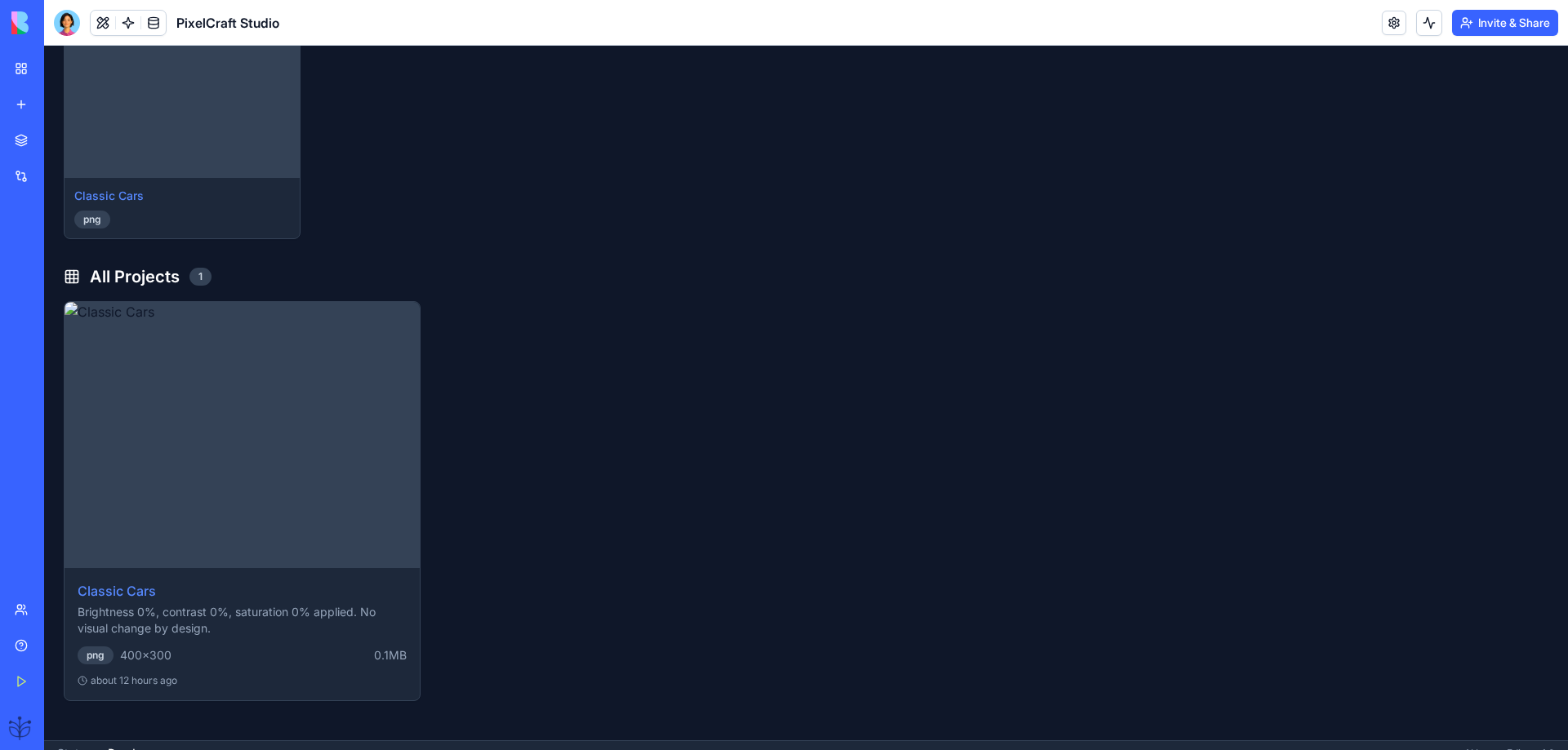
scroll to position [351, 0]
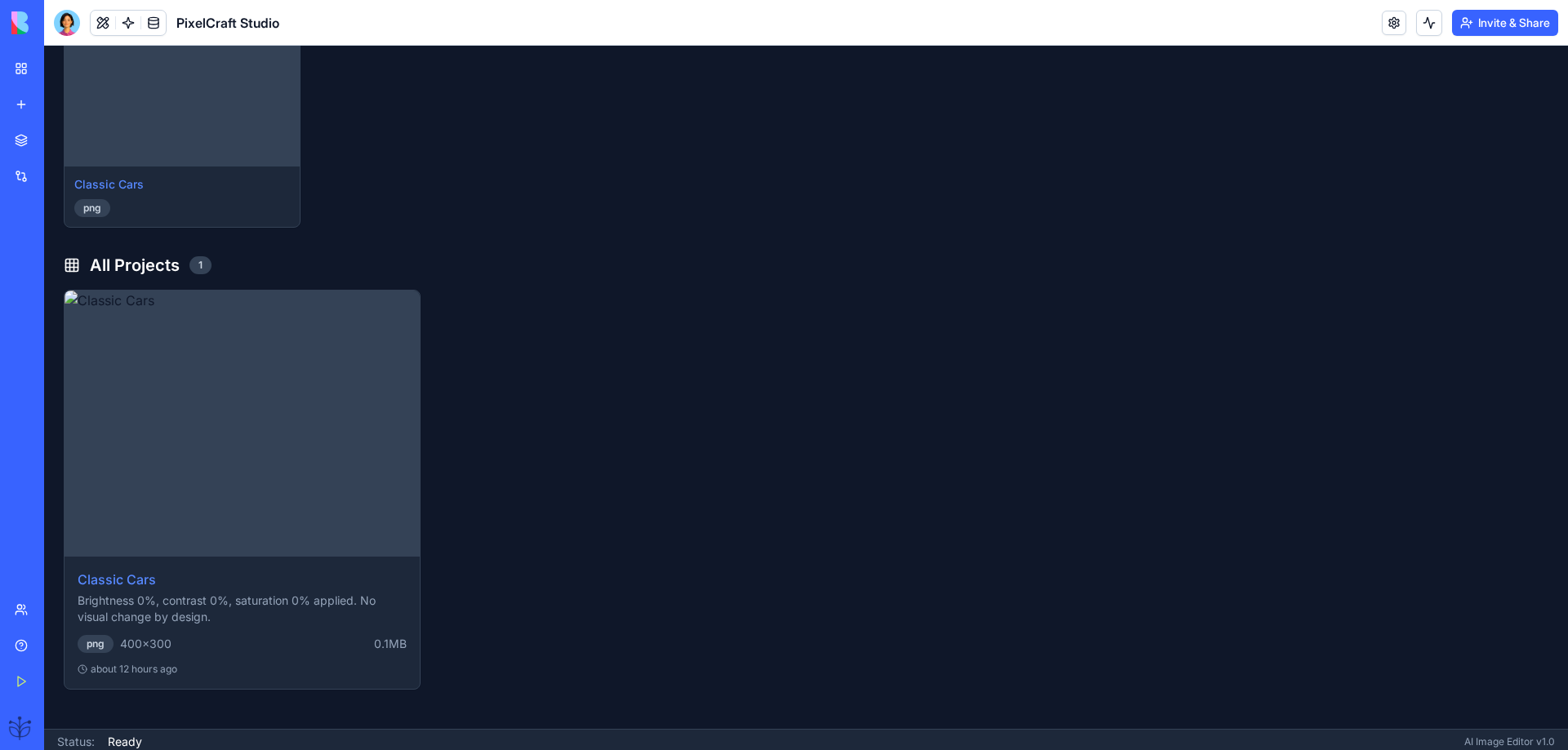
click at [60, 73] on div "My Workspace" at bounding box center [49, 68] width 21 height 17
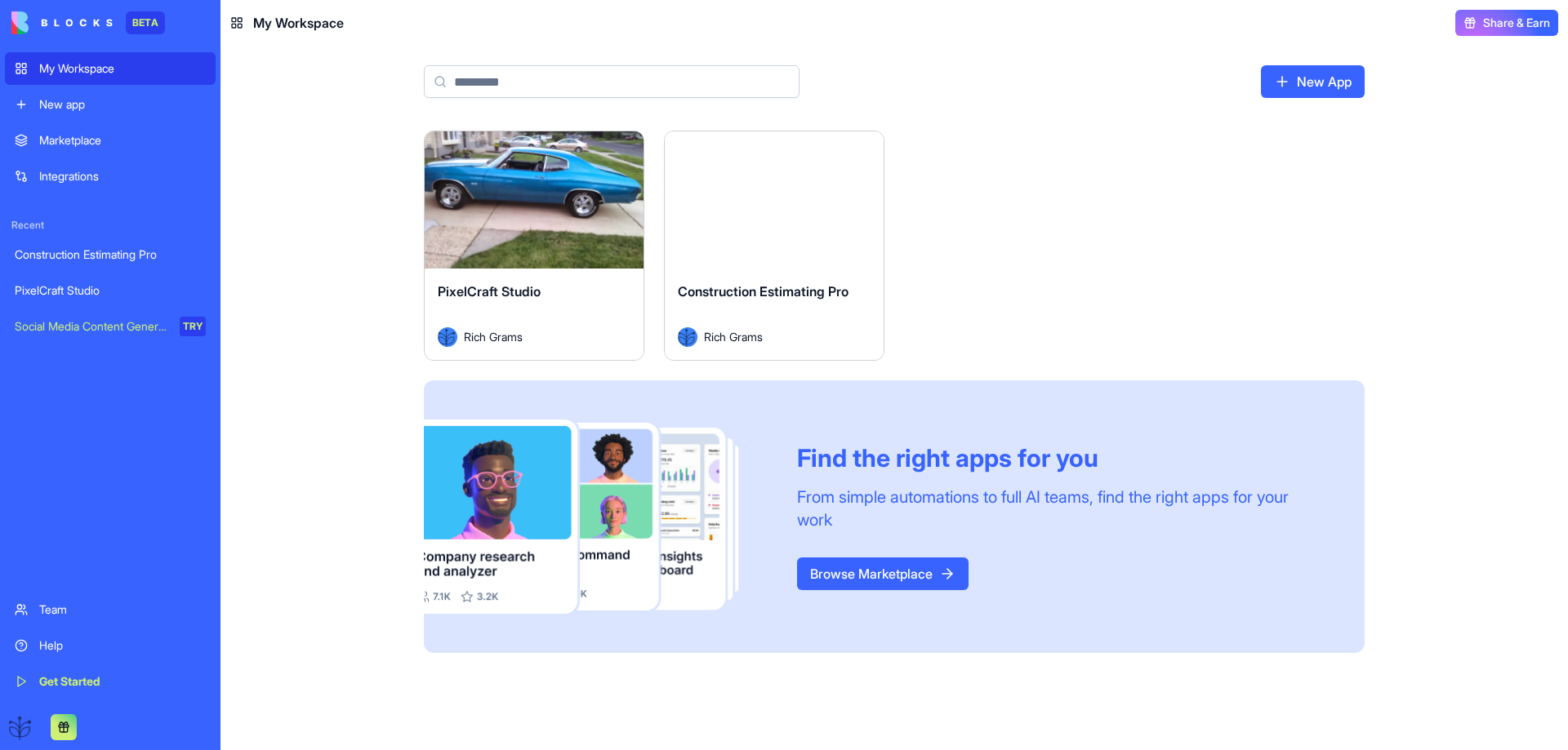
click at [507, 226] on div "Launch" at bounding box center [534, 200] width 218 height 137
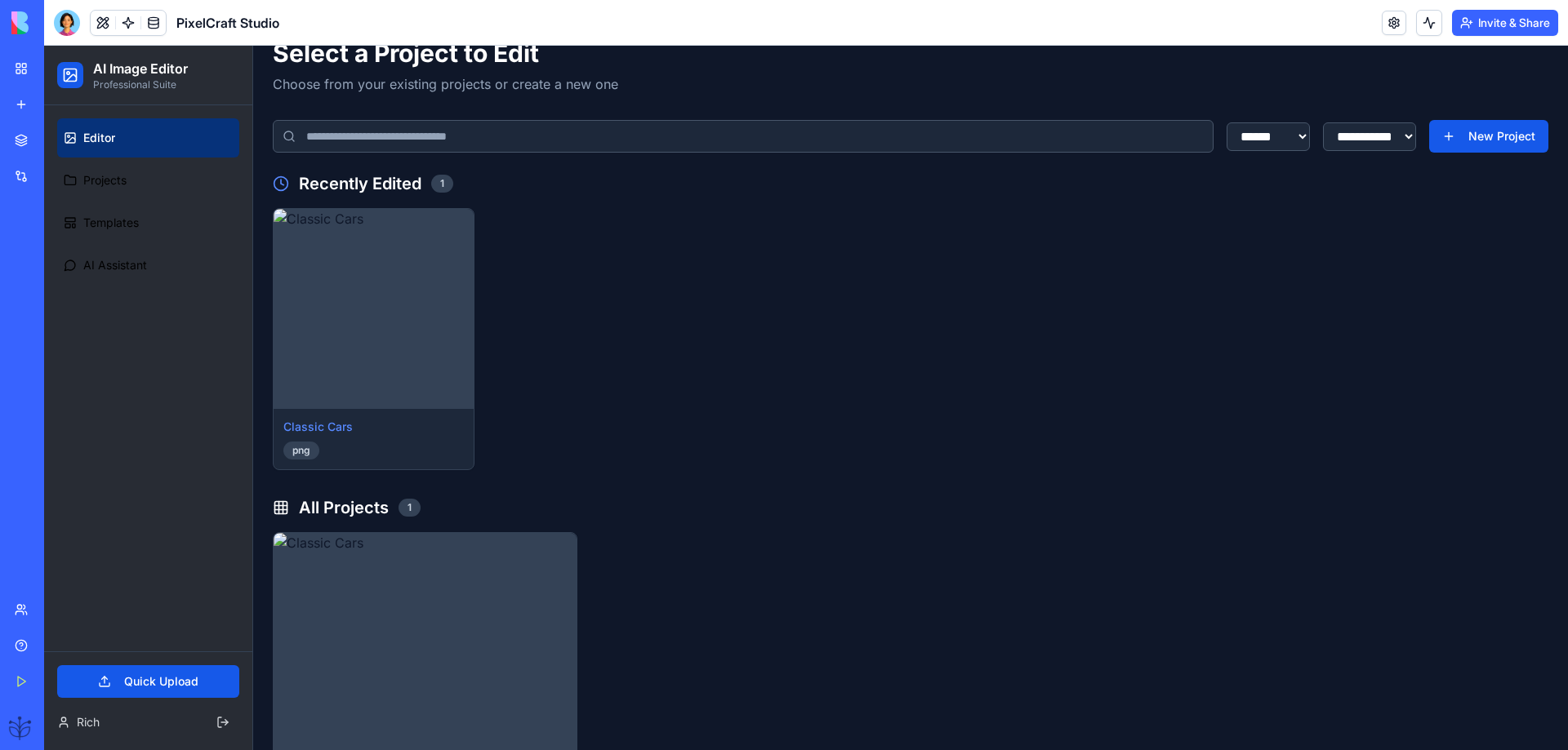
scroll to position [109, 0]
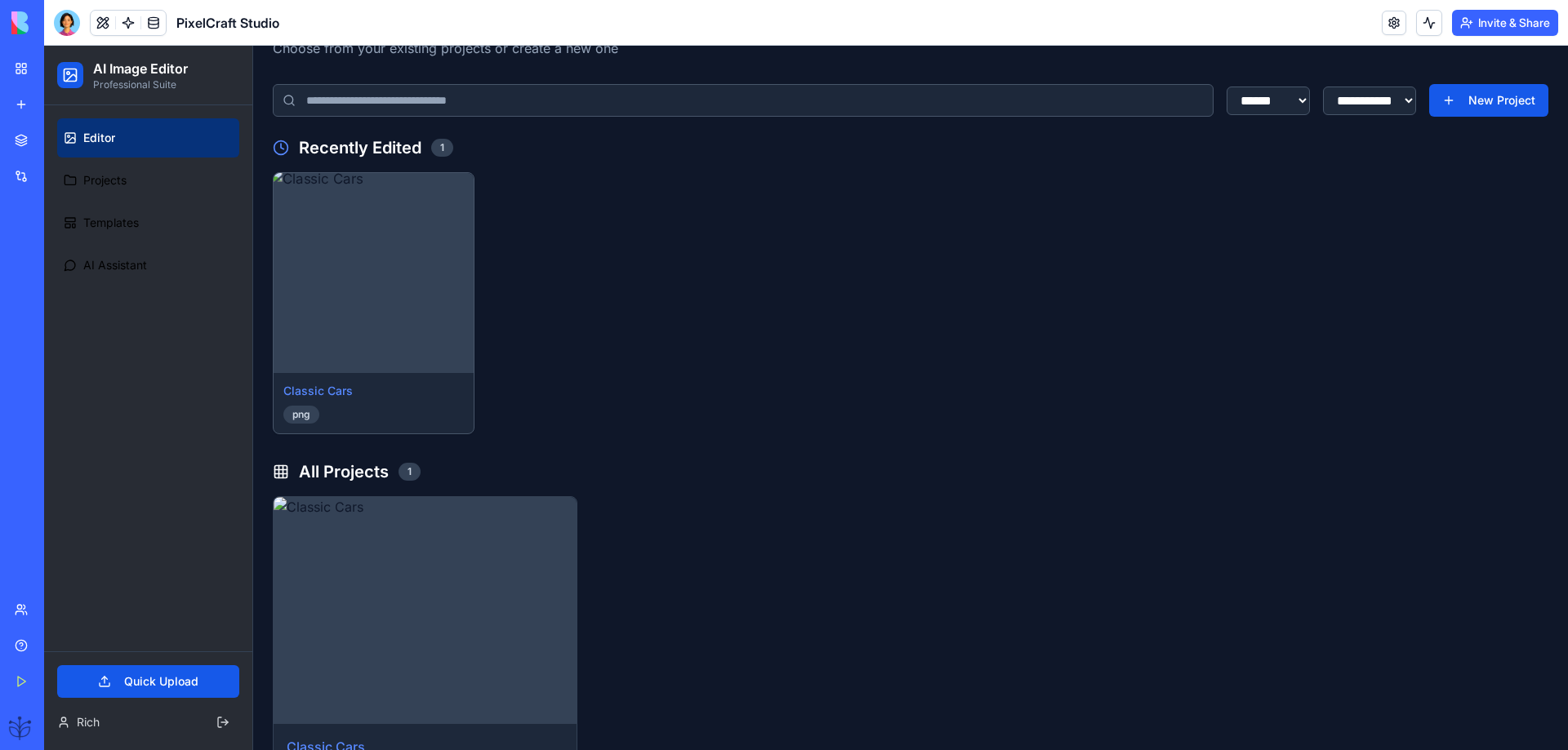
click at [384, 321] on img at bounding box center [373, 273] width 209 height 209
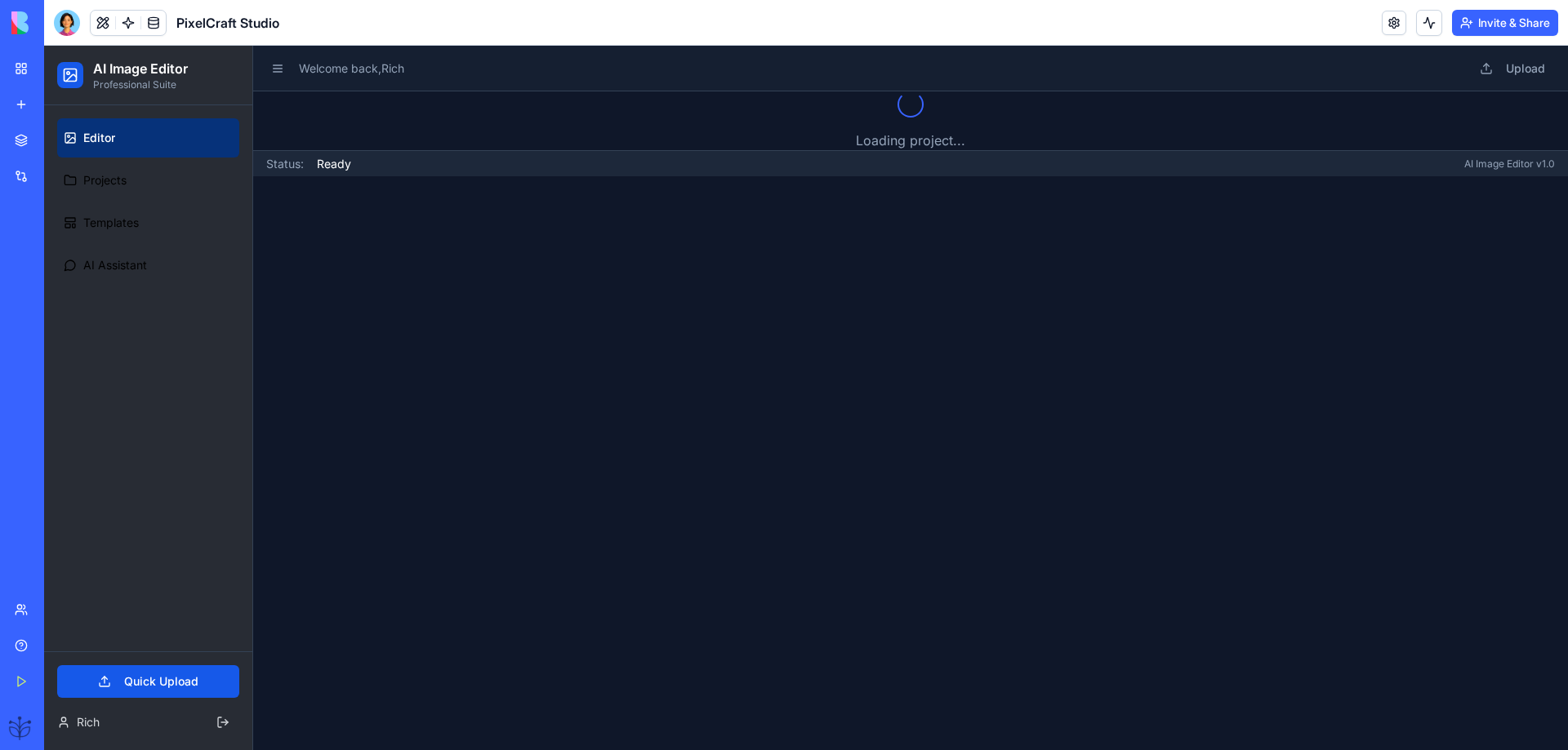
scroll to position [0, 0]
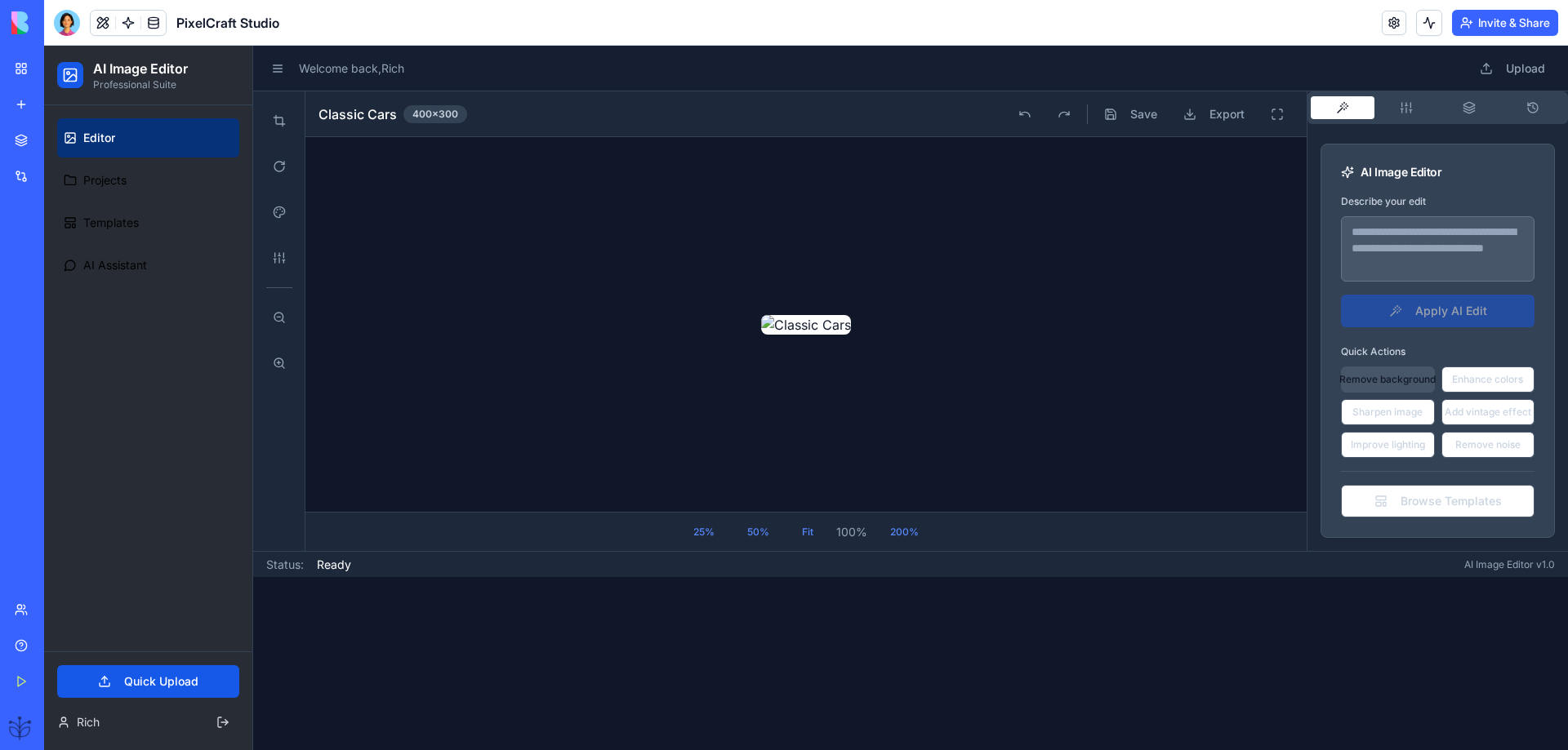
click at [1375, 380] on button "Remove background" at bounding box center [1387, 379] width 94 height 26
type textarea "**********"
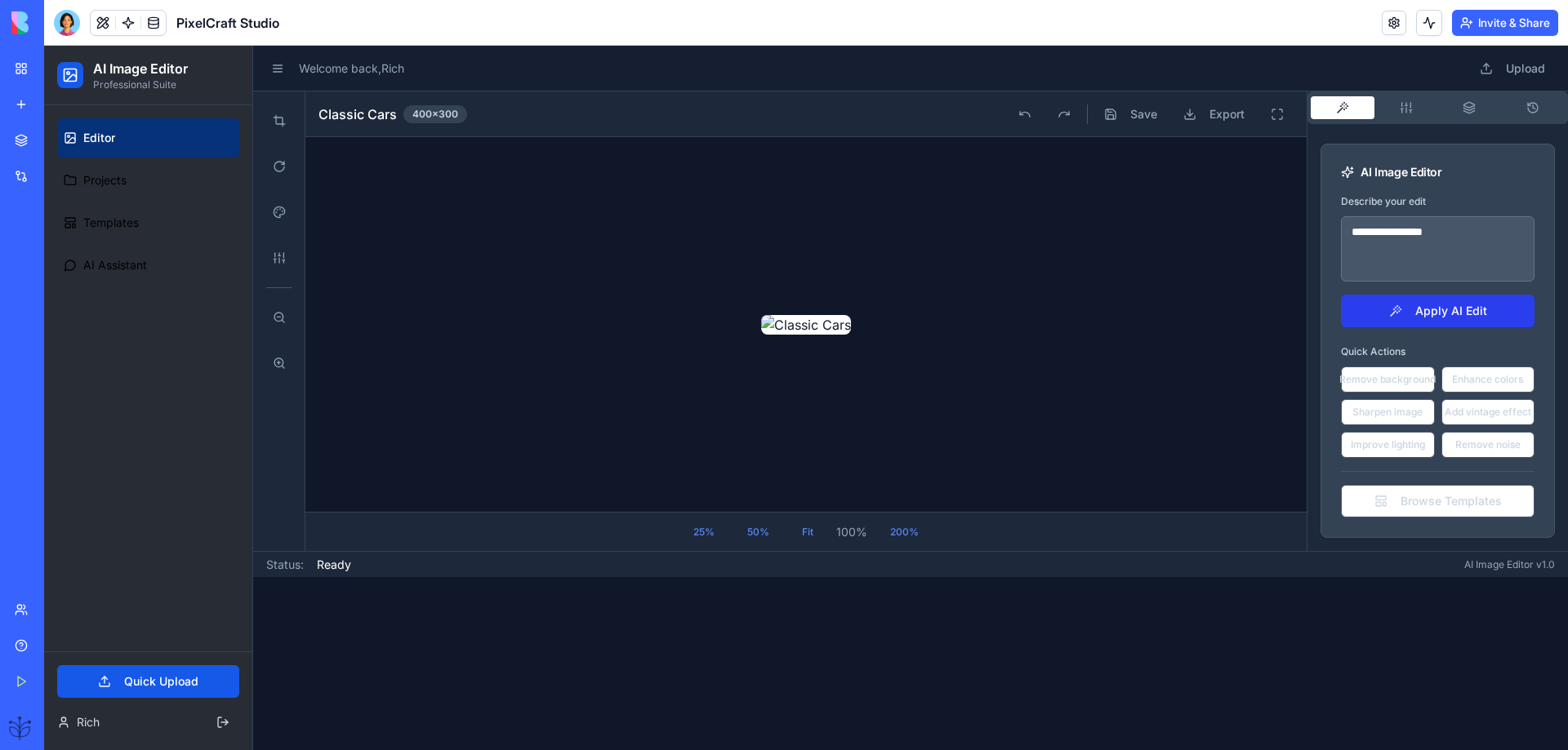
click at [1392, 311] on button "Apply AI Edit" at bounding box center [1438, 310] width 194 height 33
click at [1389, 313] on button "Apply AI Edit" at bounding box center [1438, 310] width 194 height 33
